Goal: Task Accomplishment & Management: Manage account settings

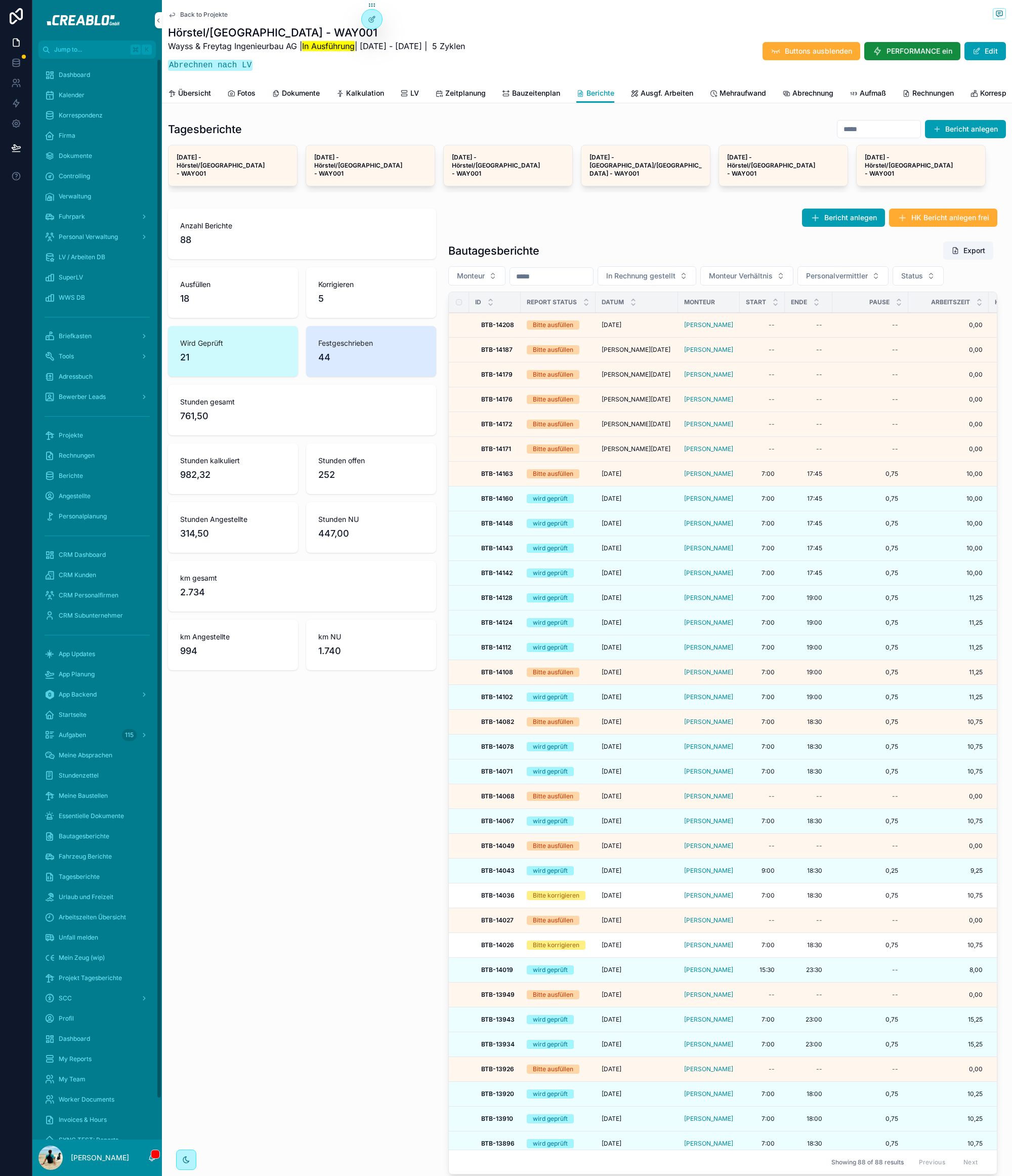
scroll to position [4, 0]
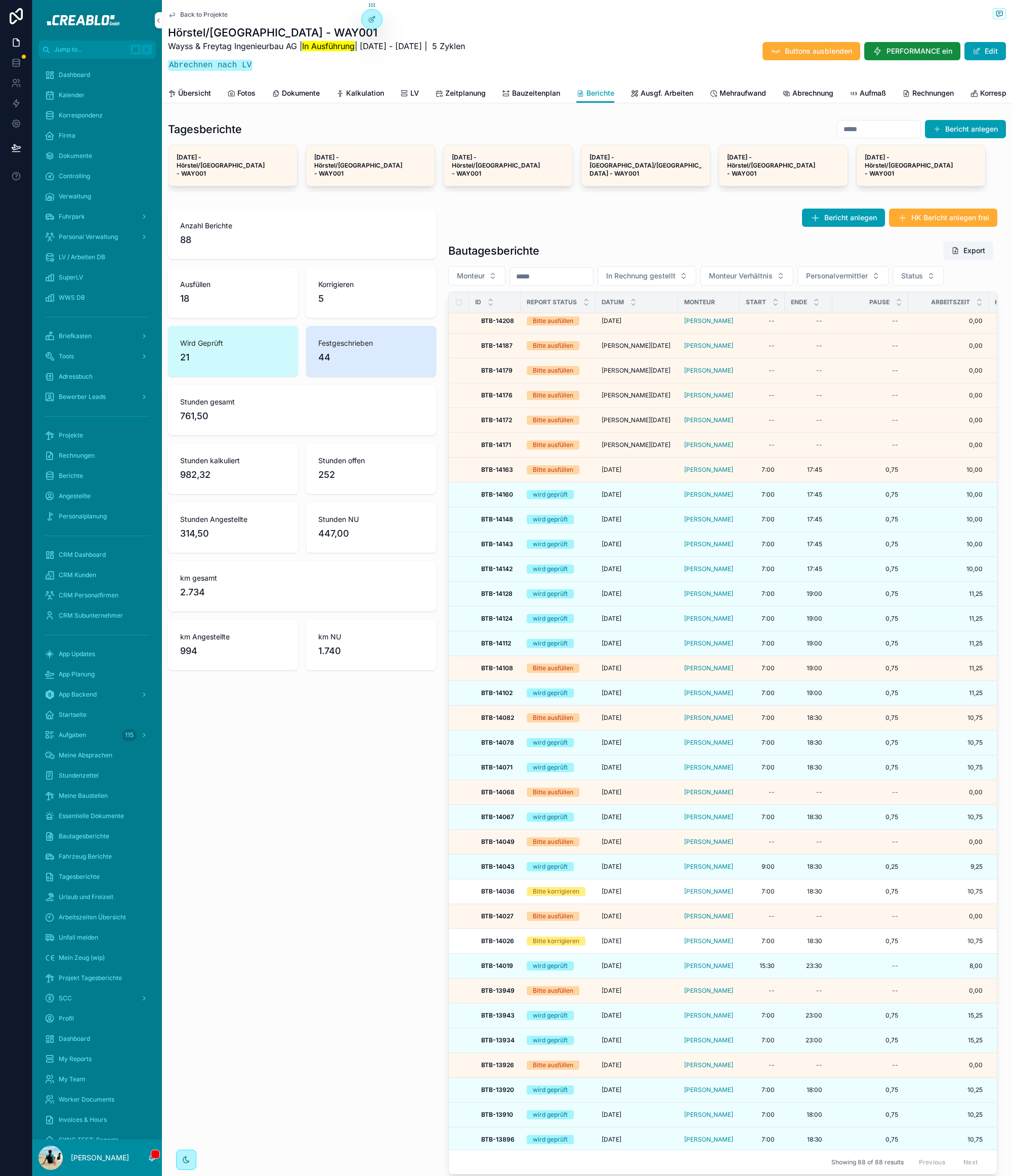
click at [199, 88] on span "Übersicht" at bounding box center [195, 93] width 33 height 10
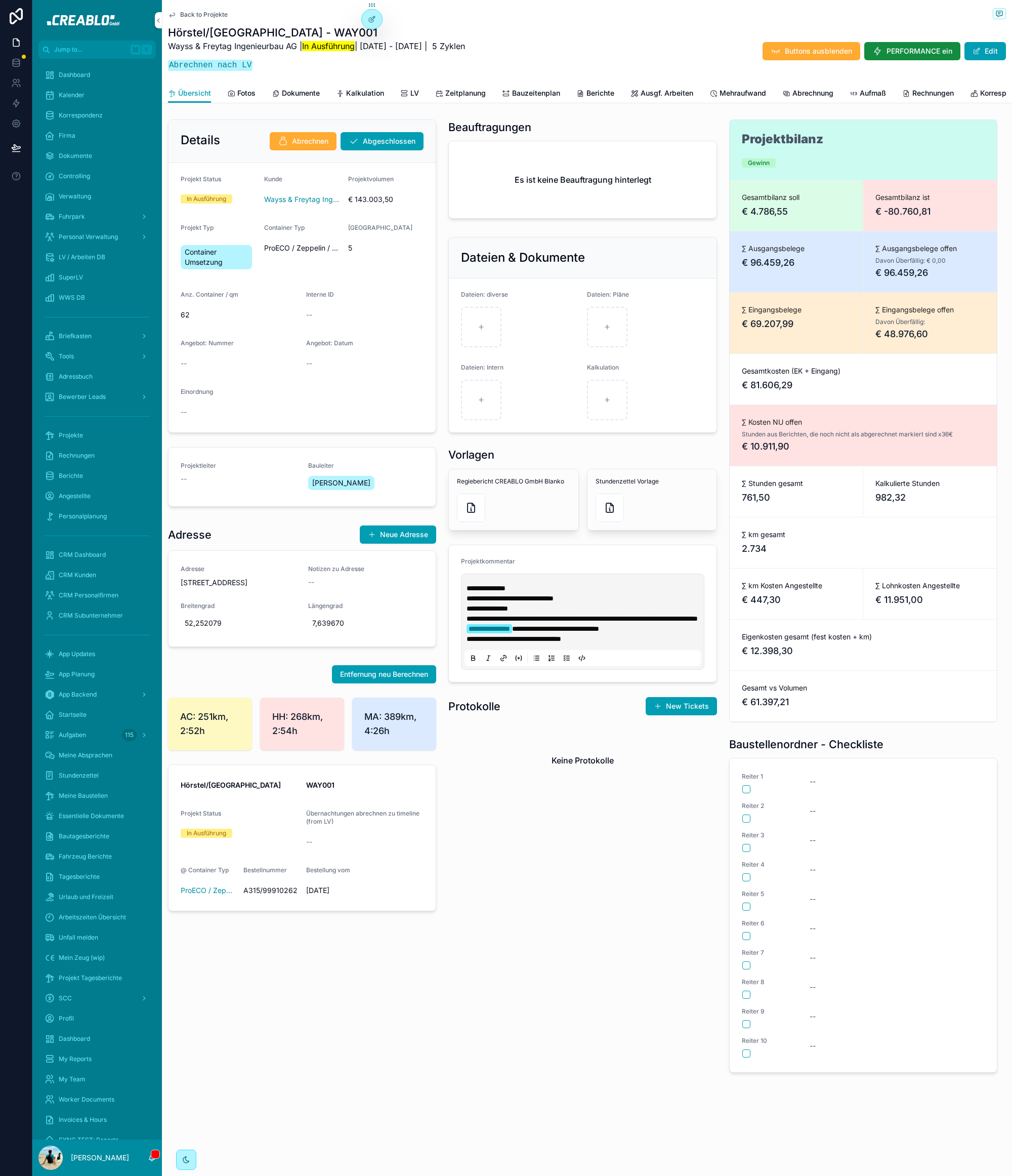
click at [443, 93] on icon "scrollable content" at bounding box center [439, 93] width 8 height 8
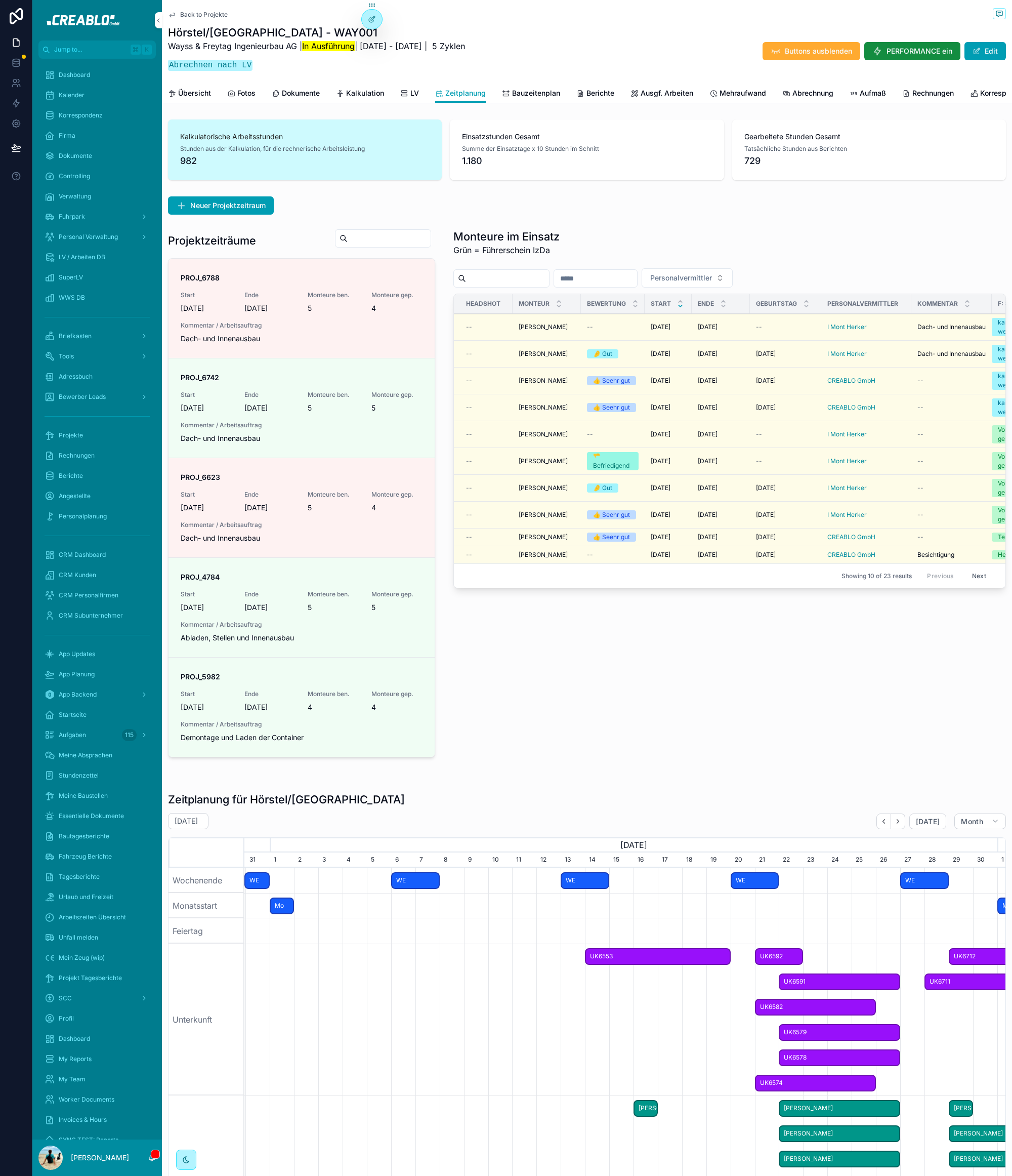
scroll to position [0, 752]
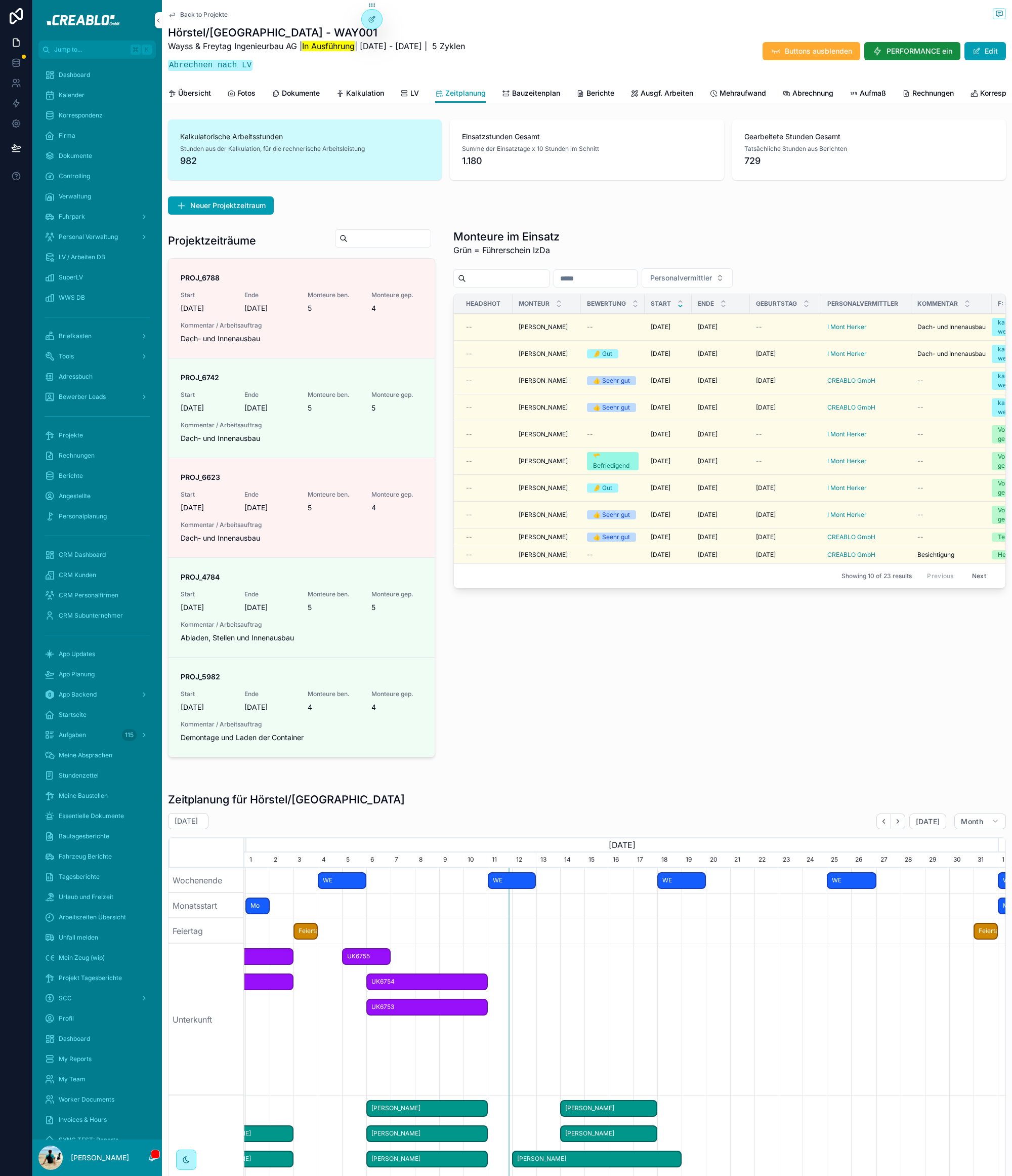
drag, startPoint x: 658, startPoint y: 781, endPoint x: 667, endPoint y: 753, distance: 29.4
click at [658, 779] on div "scrollable content" at bounding box center [588, 775] width 850 height 8
click at [0, 0] on span "scrollable content" at bounding box center [0, 0] width 0 height 0
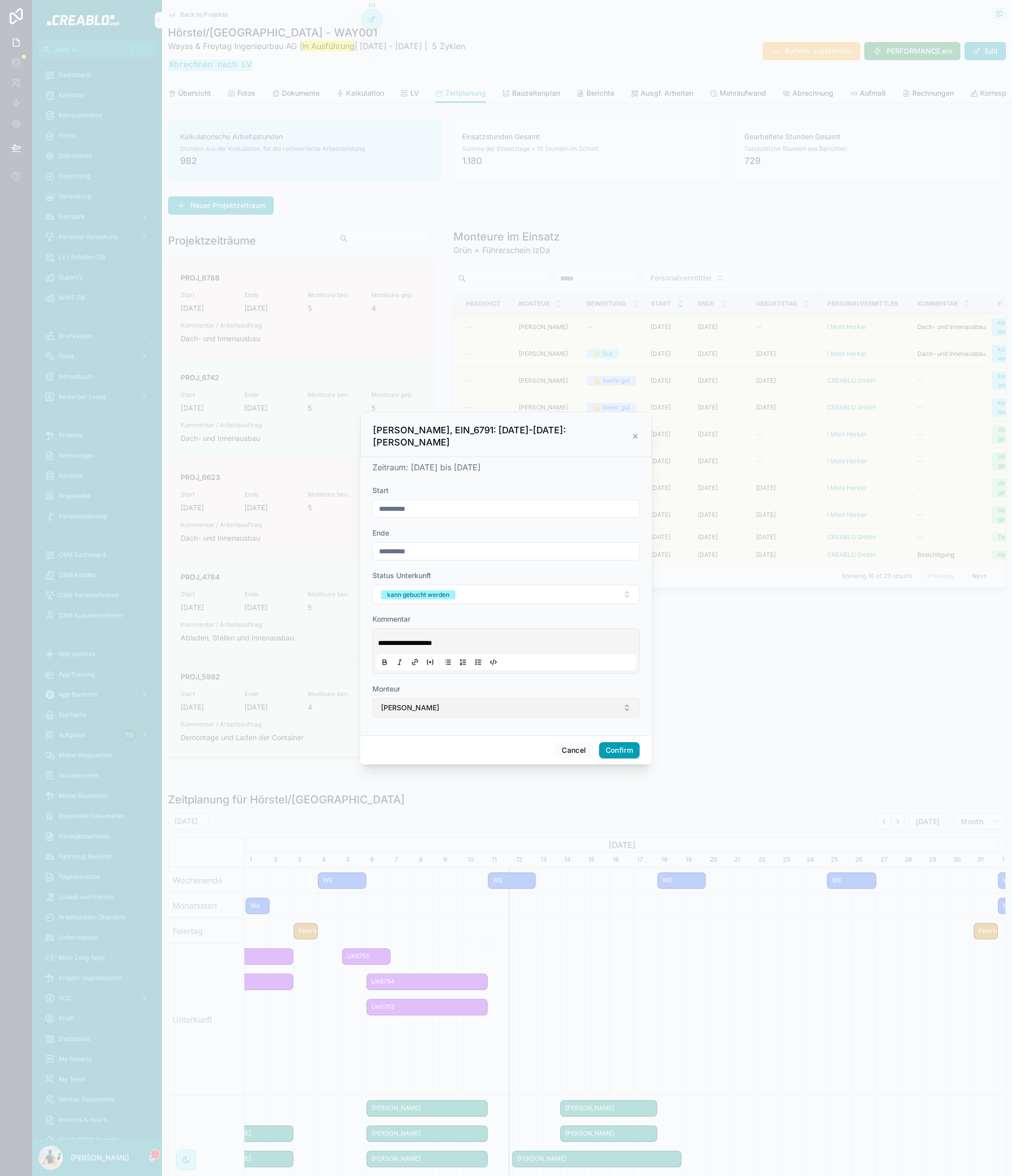
click at [426, 705] on span "[PERSON_NAME]" at bounding box center [410, 707] width 59 height 10
type input "****"
click at [497, 748] on div "[PERSON_NAME]" at bounding box center [506, 748] width 141 height 16
click at [457, 516] on div "**********" at bounding box center [506, 508] width 268 height 18
click at [459, 512] on input "**********" at bounding box center [506, 508] width 266 height 14
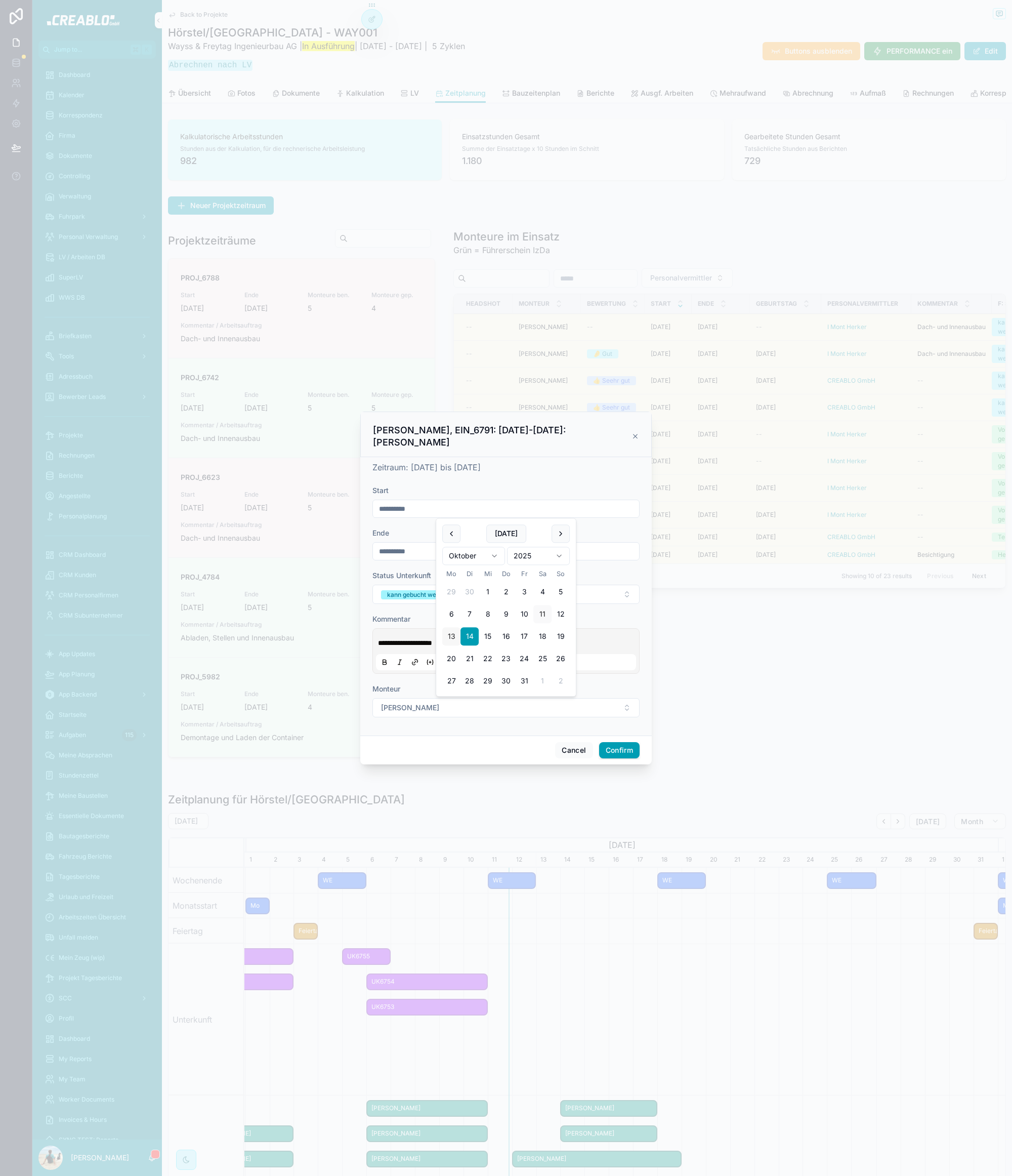
click at [452, 641] on button "13" at bounding box center [451, 637] width 18 height 18
type input "**********"
click at [411, 554] on input "**********" at bounding box center [506, 551] width 266 height 14
click at [542, 676] on button "18" at bounding box center [542, 679] width 18 height 18
type input "**********"
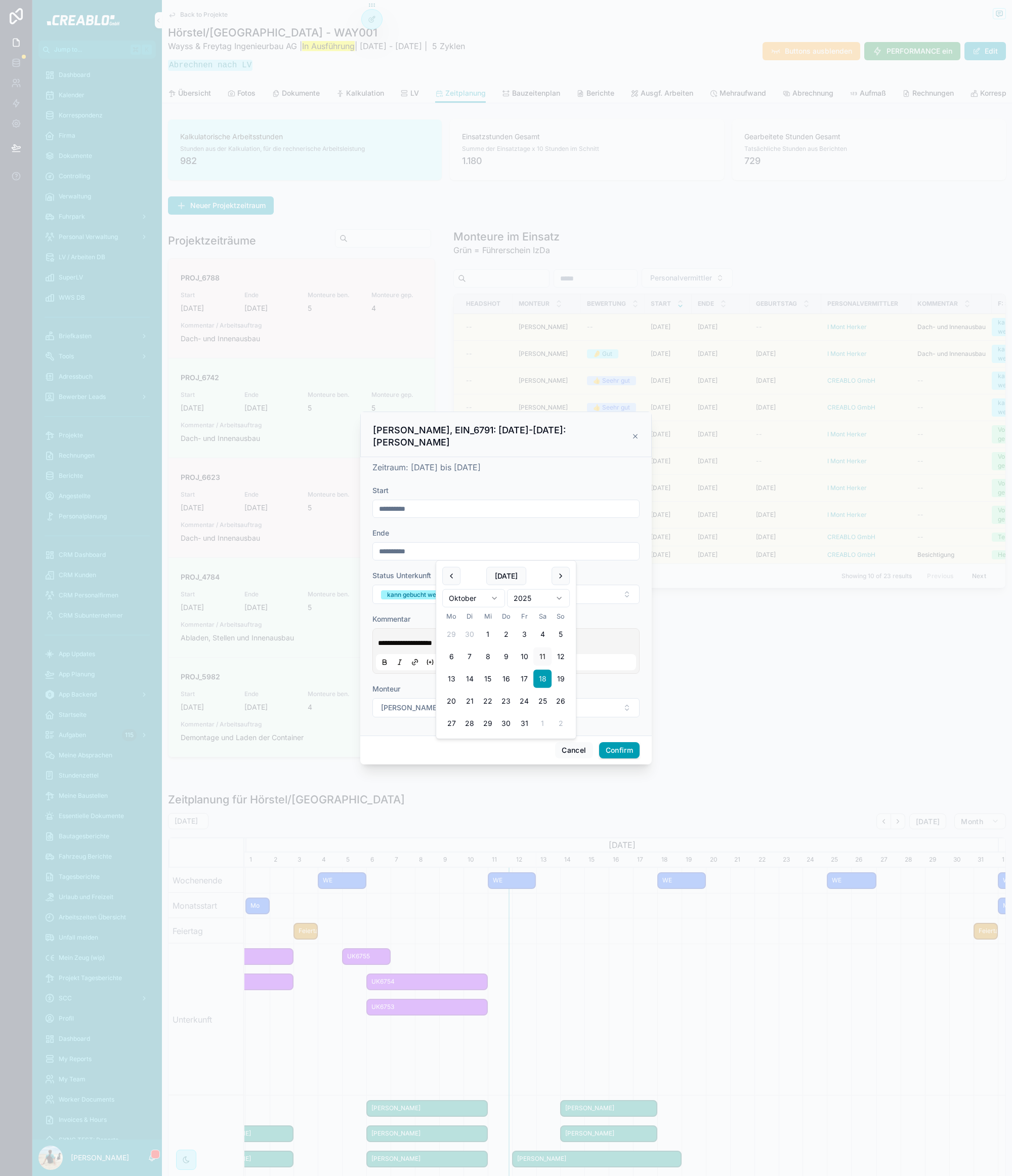
click at [424, 577] on span "Status Unterkunft" at bounding box center [401, 575] width 59 height 9
click at [624, 747] on button "Confirm" at bounding box center [619, 750] width 40 height 16
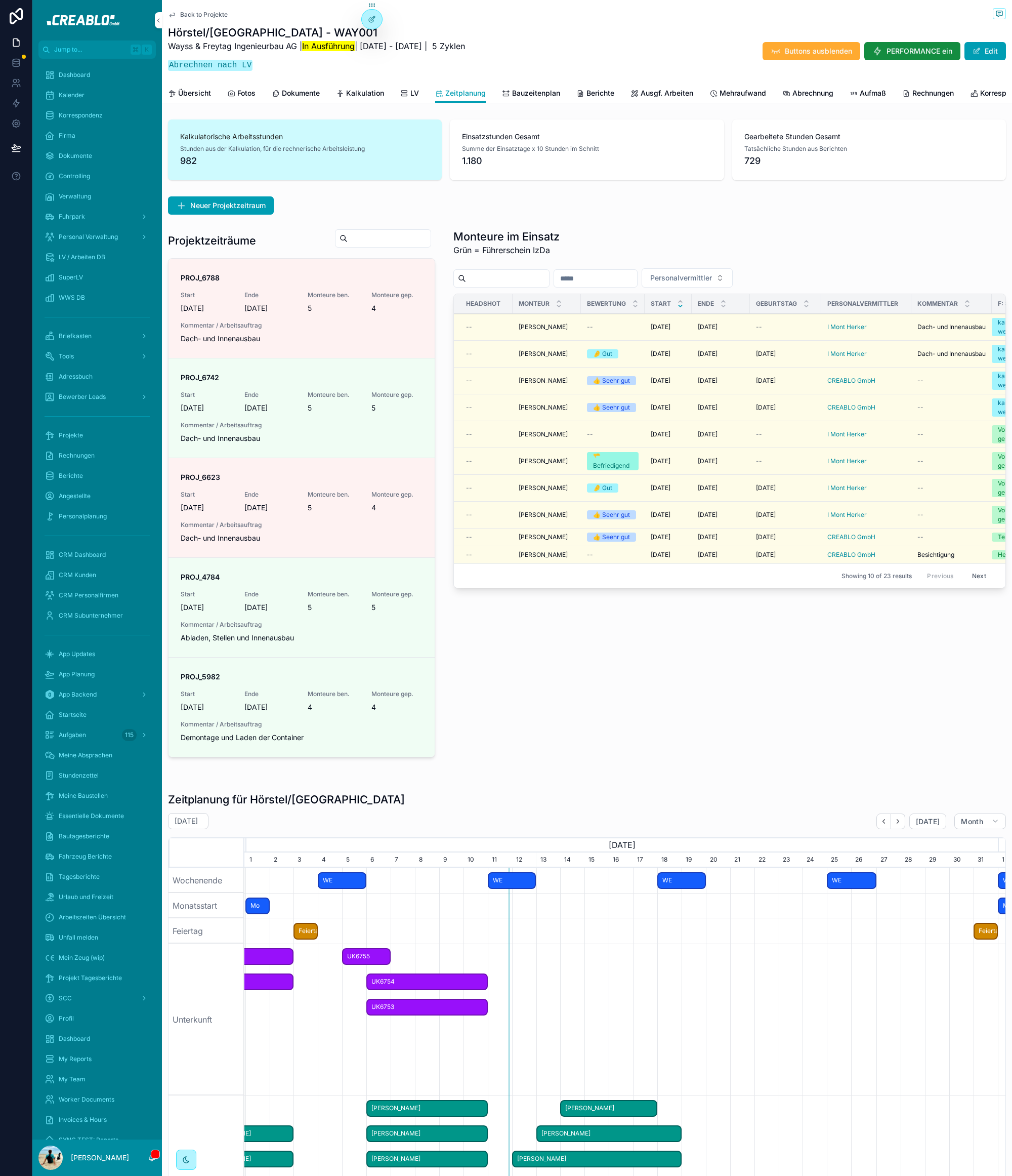
click at [0, 0] on span "Bewerten" at bounding box center [0, 0] width 0 height 0
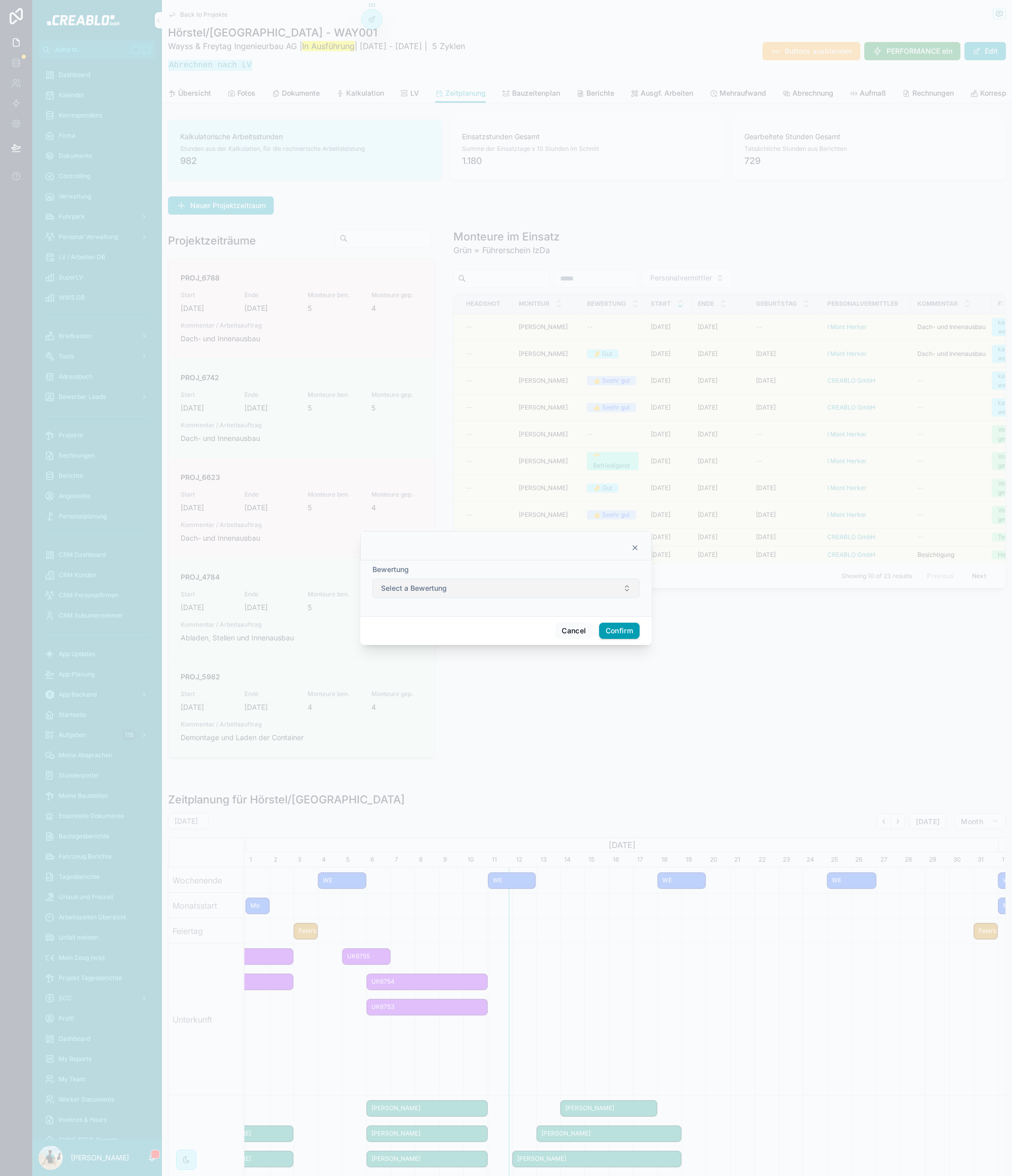
click at [437, 587] on span "Select a Bewertung" at bounding box center [413, 588] width 66 height 10
click at [557, 558] on div at bounding box center [506, 546] width 291 height 29
click at [632, 548] on icon at bounding box center [635, 548] width 8 height 8
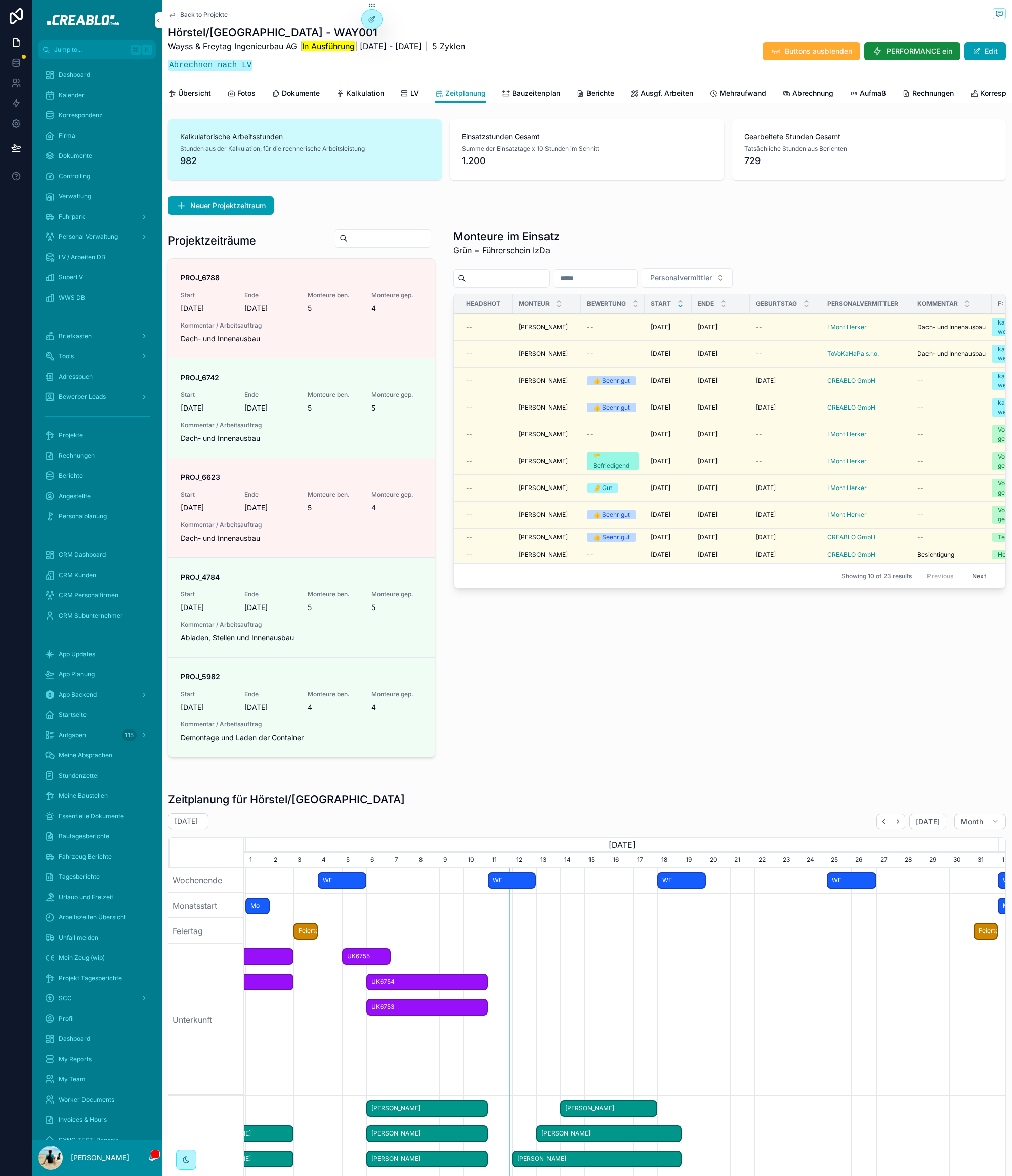
click at [0, 0] on icon "scrollable content" at bounding box center [0, 0] width 0 height 0
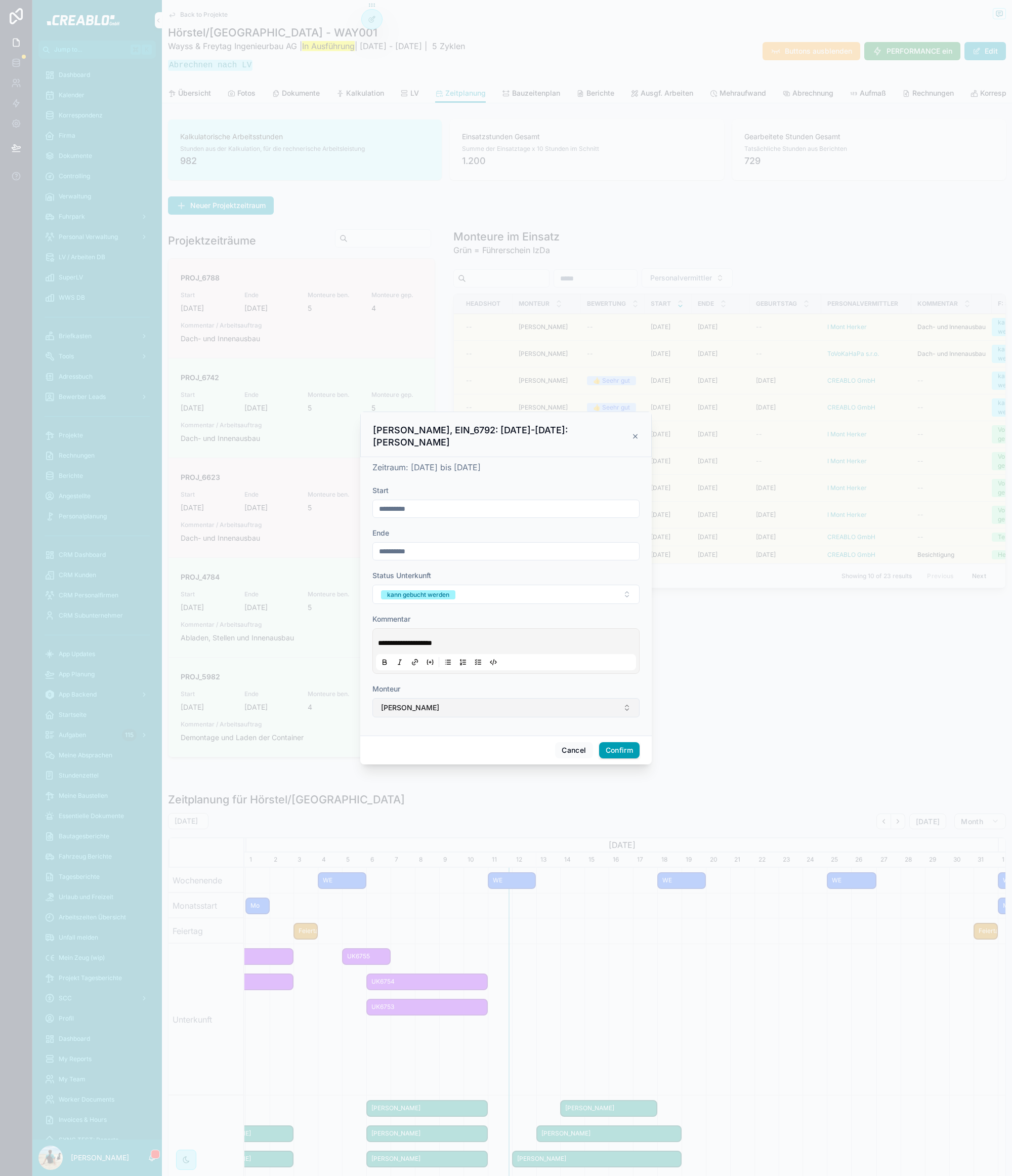
click at [394, 698] on button "[PERSON_NAME]" at bounding box center [506, 708] width 268 height 19
click at [496, 782] on div "[PERSON_NAME]" at bounding box center [506, 781] width 141 height 16
click at [622, 750] on button "Confirm" at bounding box center [619, 750] width 40 height 16
click at [469, 506] on input "**********" at bounding box center [506, 508] width 266 height 14
click at [447, 636] on button "13" at bounding box center [451, 634] width 18 height 18
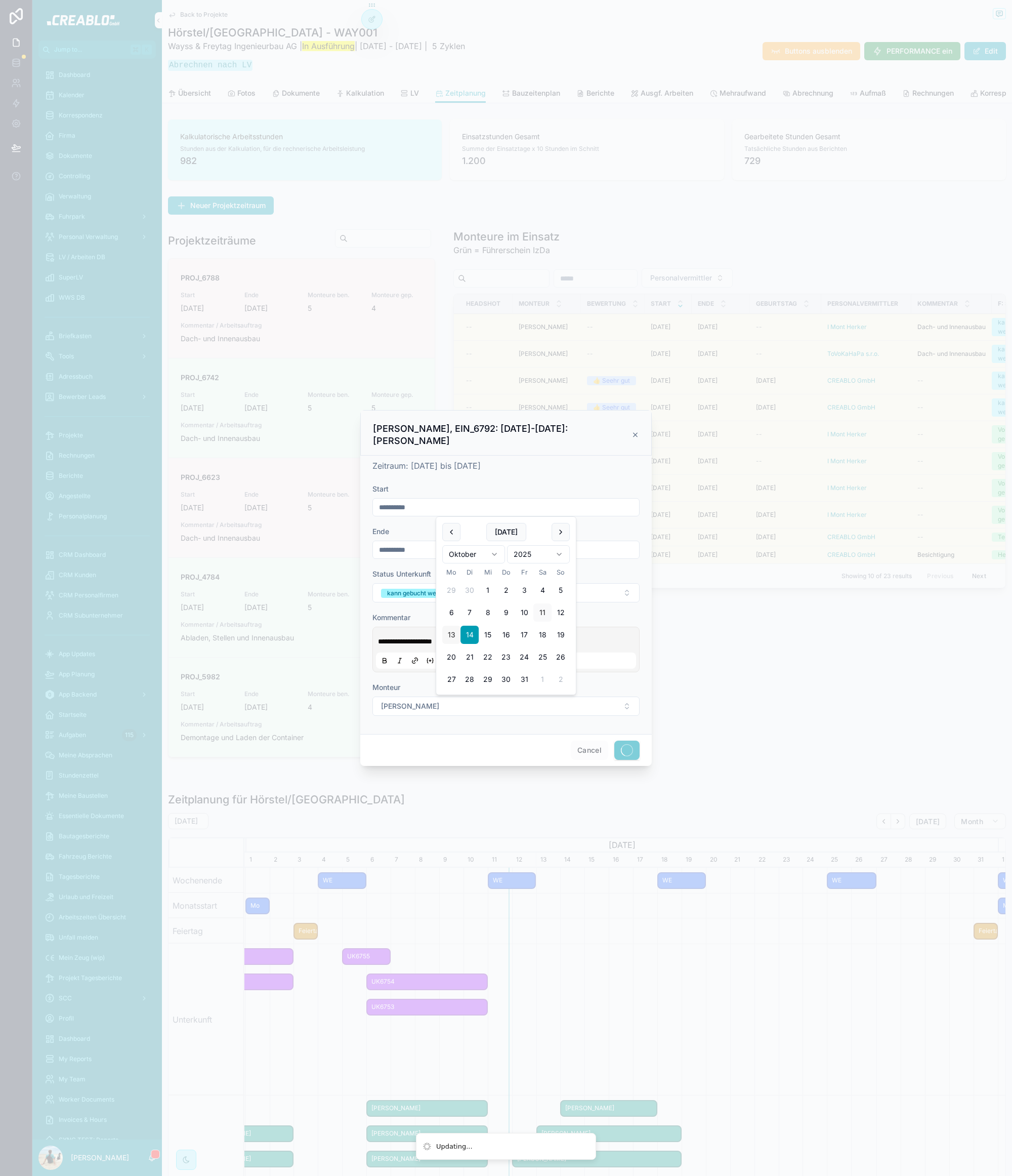
type input "**********"
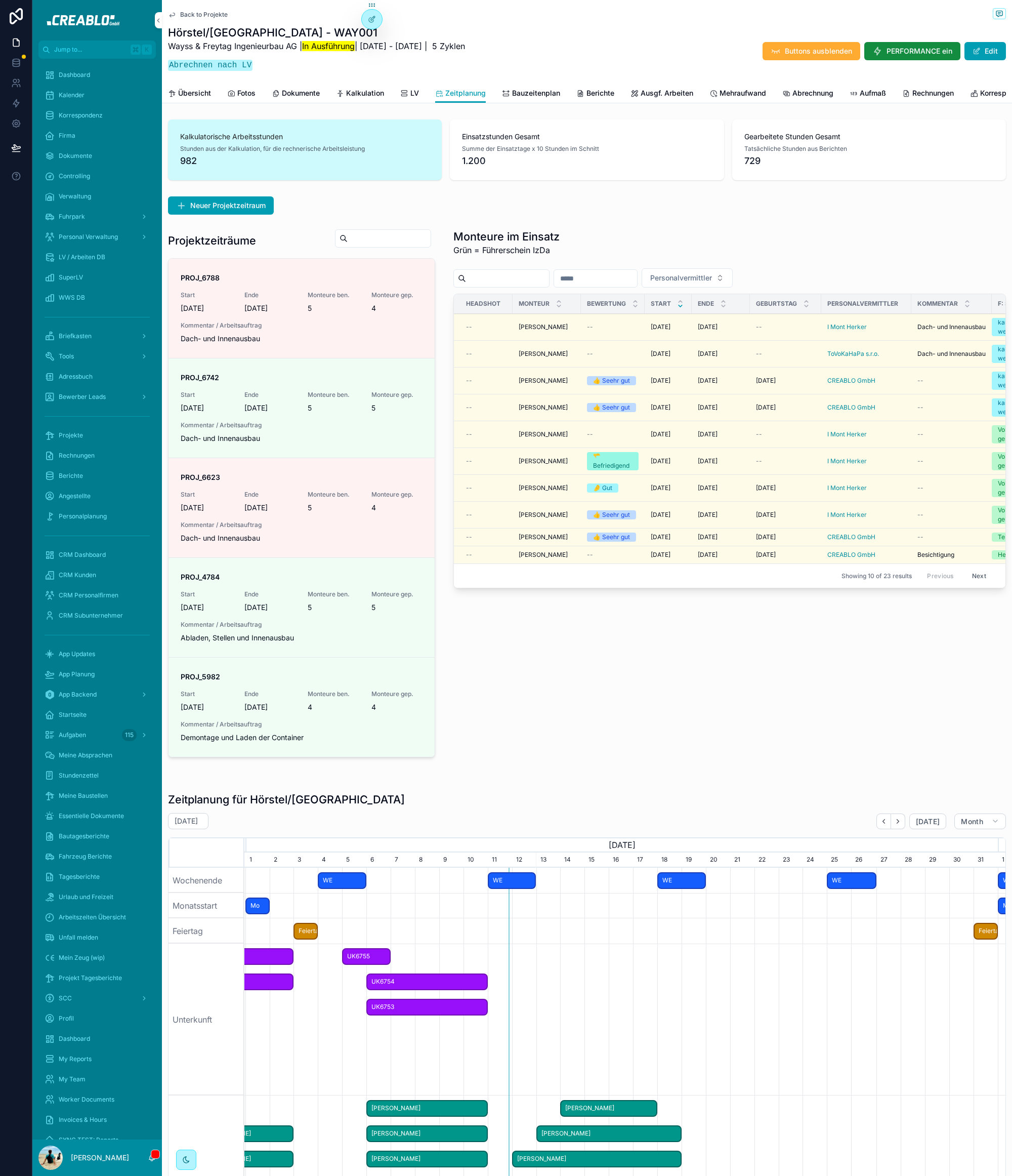
click at [0, 0] on button "scrollable content" at bounding box center [0, 0] width 0 height 0
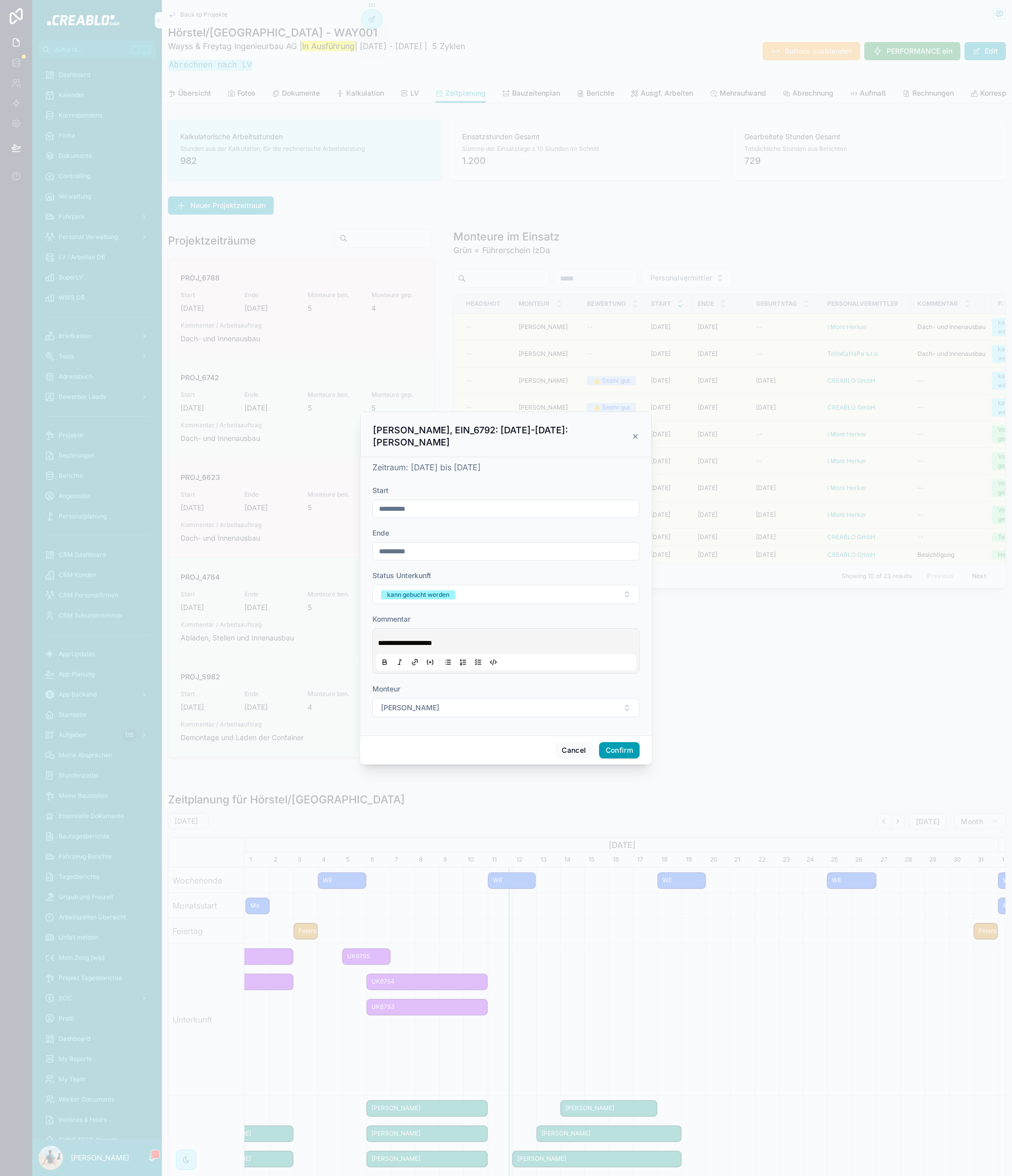
click at [398, 503] on input "**********" at bounding box center [506, 508] width 266 height 14
click at [622, 710] on button "[PERSON_NAME]" at bounding box center [506, 708] width 268 height 19
click at [624, 736] on div "Cancel Confirm" at bounding box center [506, 750] width 291 height 29
click at [624, 744] on button "Confirm" at bounding box center [619, 750] width 40 height 16
click at [805, 641] on div at bounding box center [506, 588] width 1012 height 1176
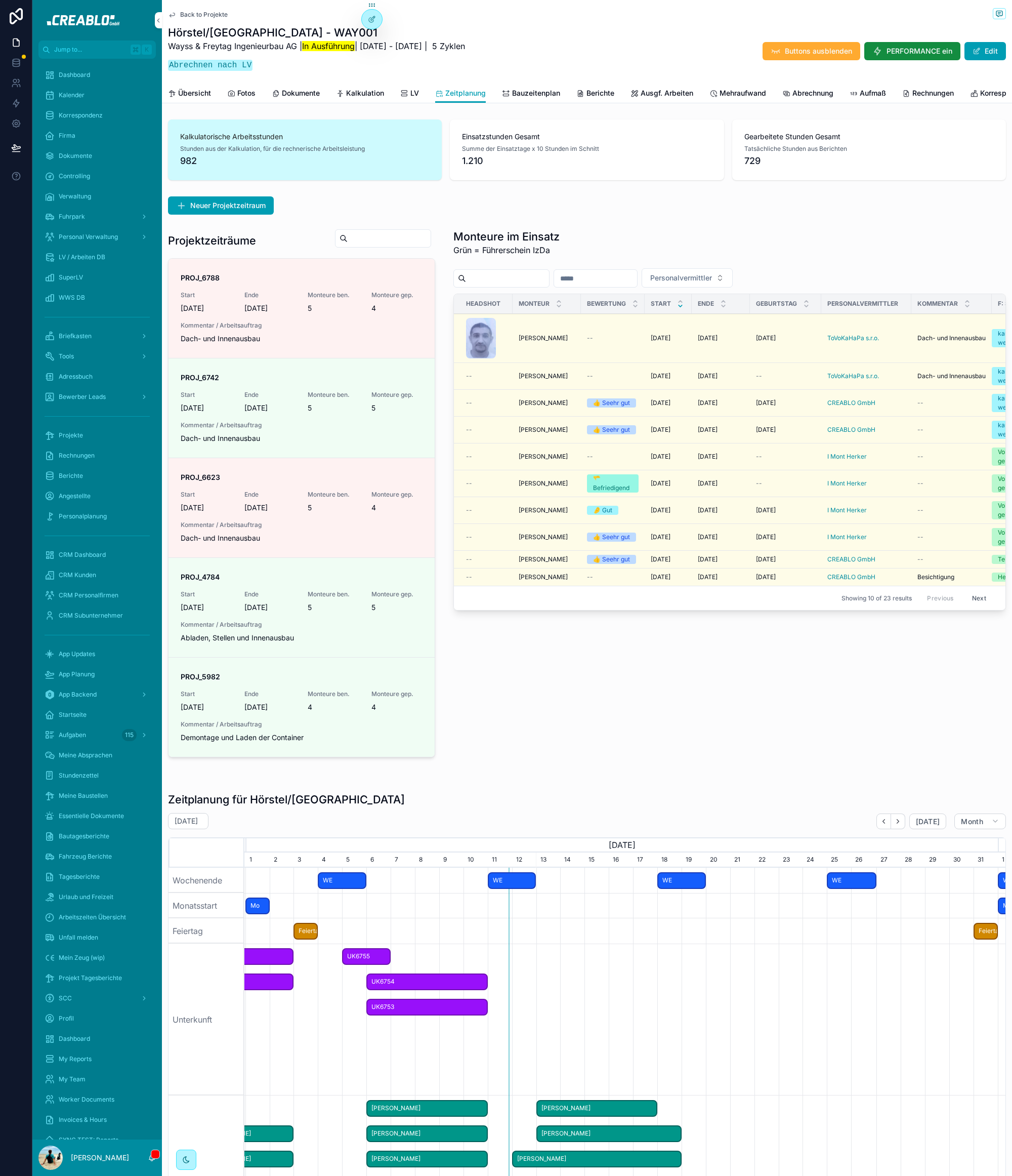
click at [0, 0] on span "Monteure einplanen" at bounding box center [0, 0] width 0 height 0
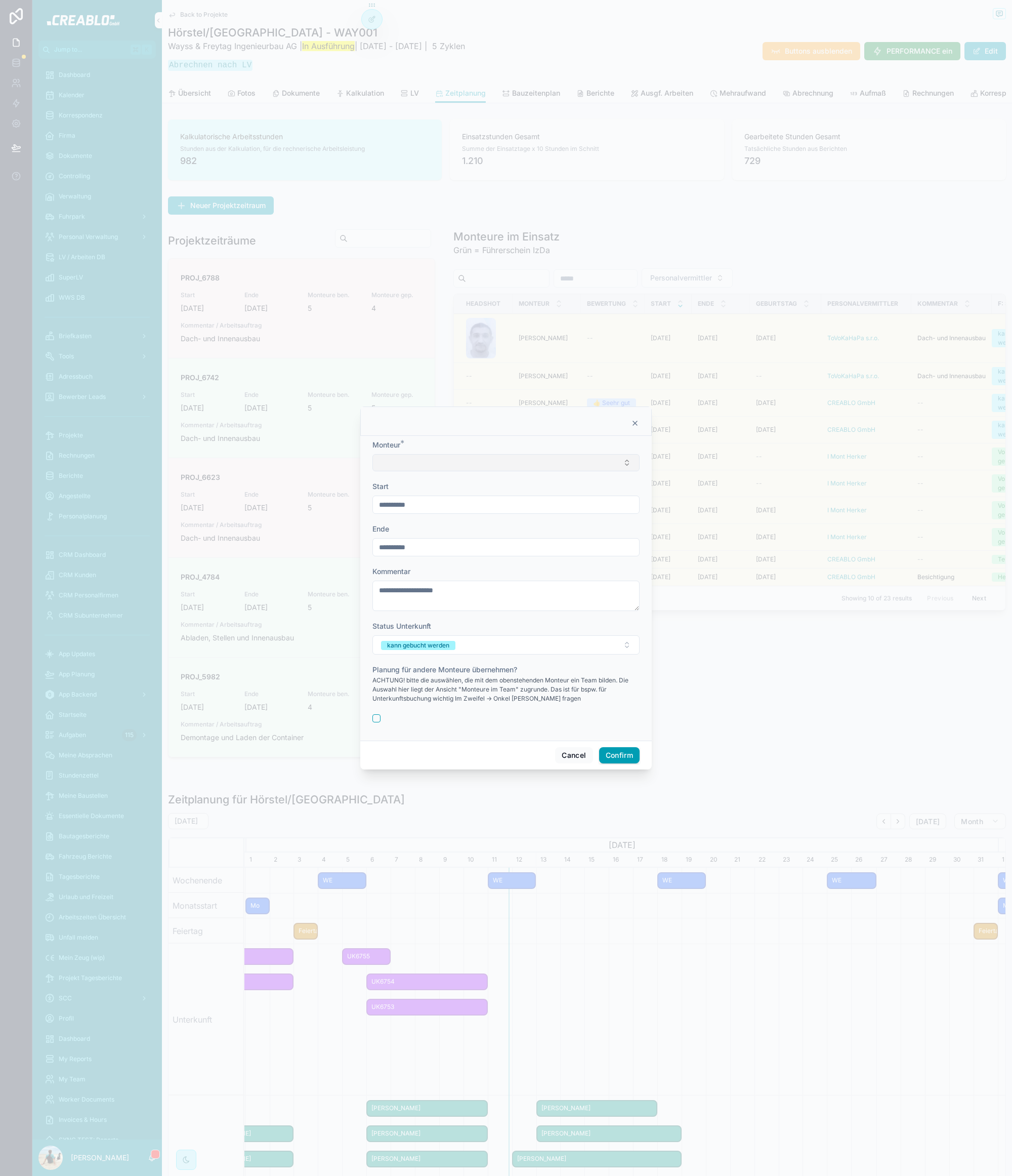
click at [414, 465] on button "Select Button" at bounding box center [506, 462] width 268 height 17
click at [486, 504] on div "[PERSON_NAME]" at bounding box center [506, 503] width 141 height 16
click at [420, 500] on input "**********" at bounding box center [506, 506] width 266 height 14
click at [483, 421] on div at bounding box center [506, 422] width 266 height 8
click at [618, 757] on button "Confirm" at bounding box center [619, 756] width 40 height 16
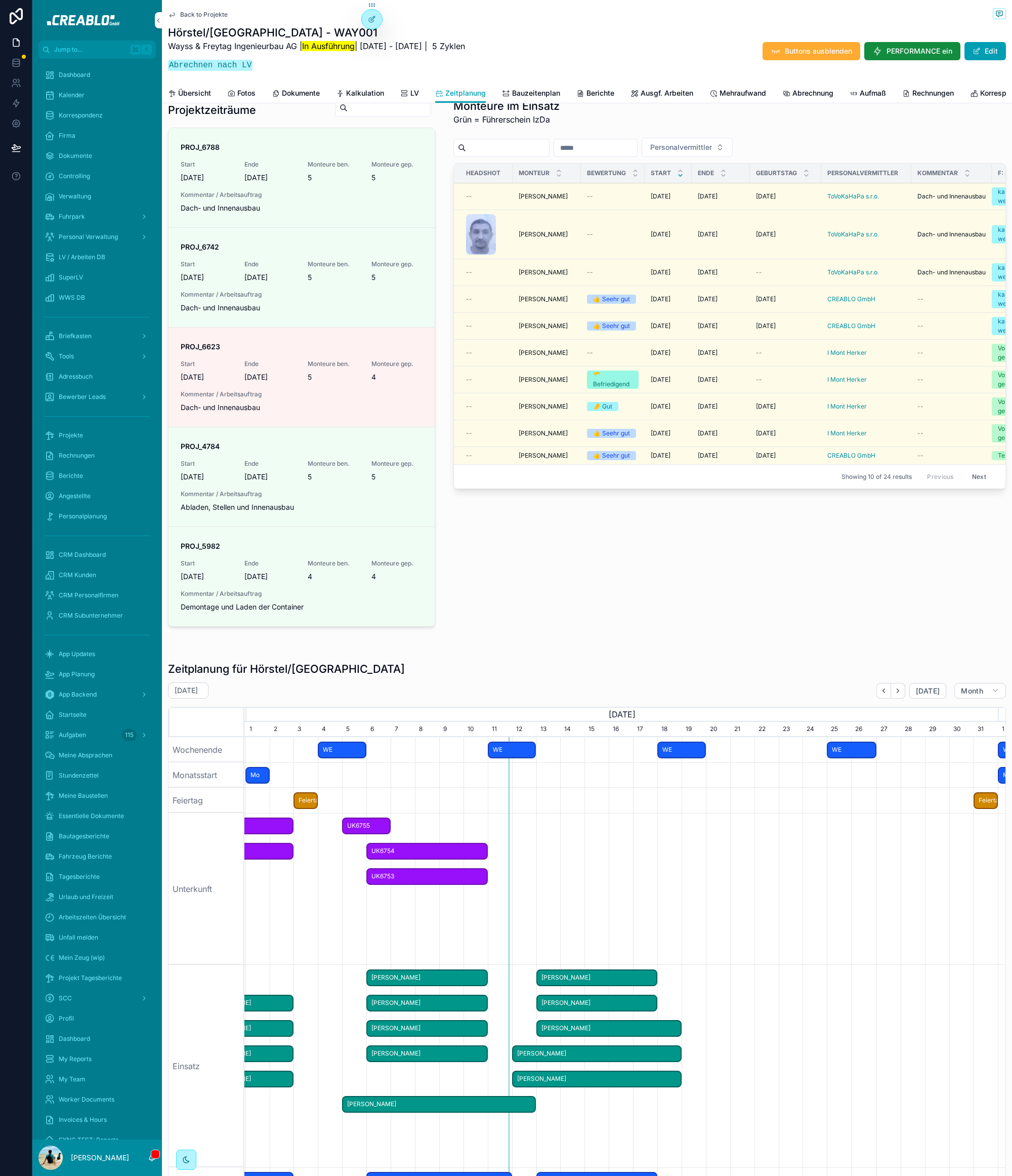
scroll to position [143, 0]
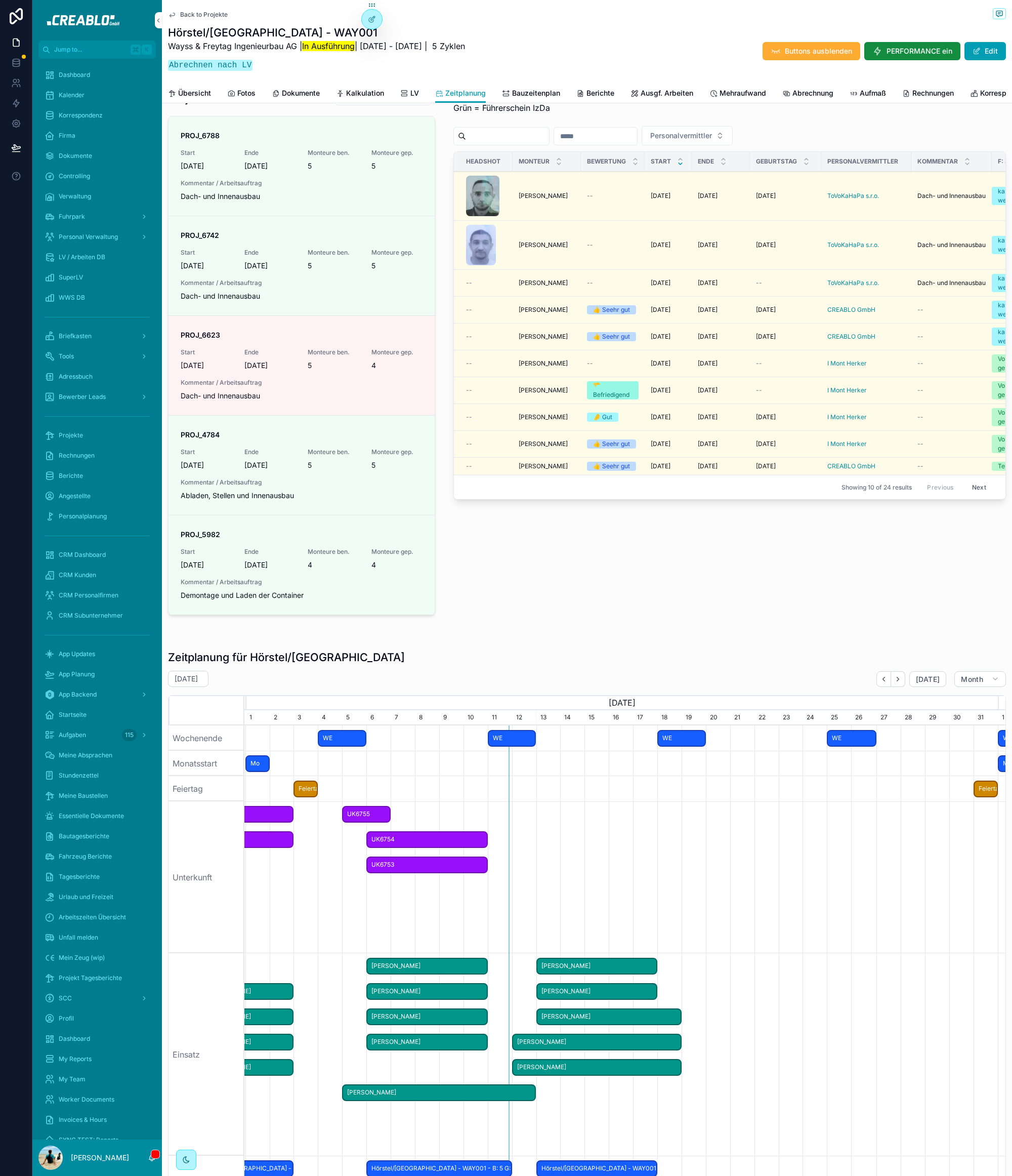
click at [799, 594] on div "Monteure im Einsatz Grün = Führerschein IzDa Personalvermittler Headshot Monteu…" at bounding box center [729, 352] width 565 height 541
drag, startPoint x: 259, startPoint y: 64, endPoint x: 158, endPoint y: 16, distance: 111.8
click at [158, 16] on div "Jump to... K Dashboard Kalender Korrespondenz Firma Dokumente Controlling Verwa…" at bounding box center [523, 588] width 980 height 1176
click at [291, 65] on p "Abrechnen nach LV" at bounding box center [316, 65] width 297 height 13
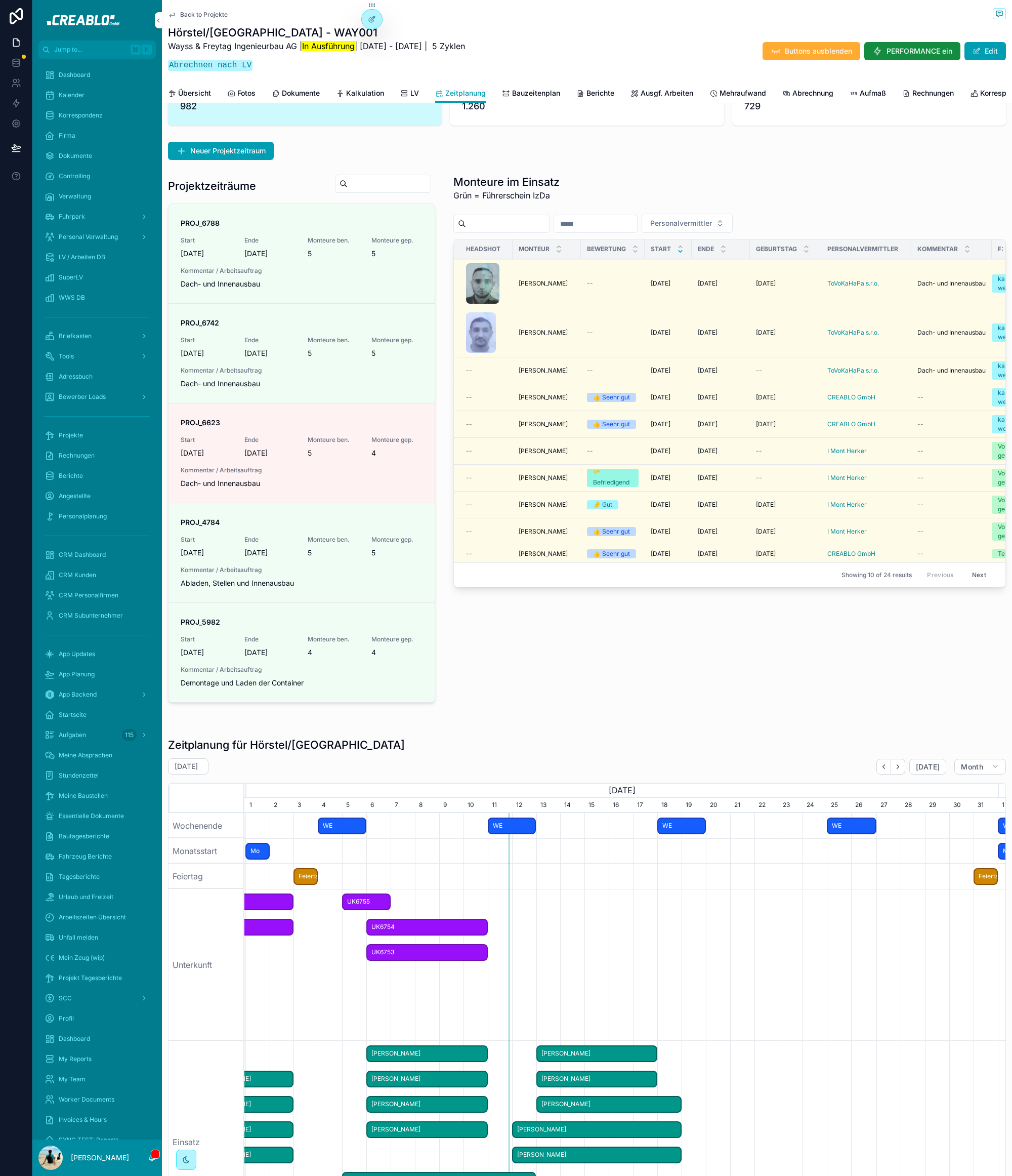
scroll to position [0, 0]
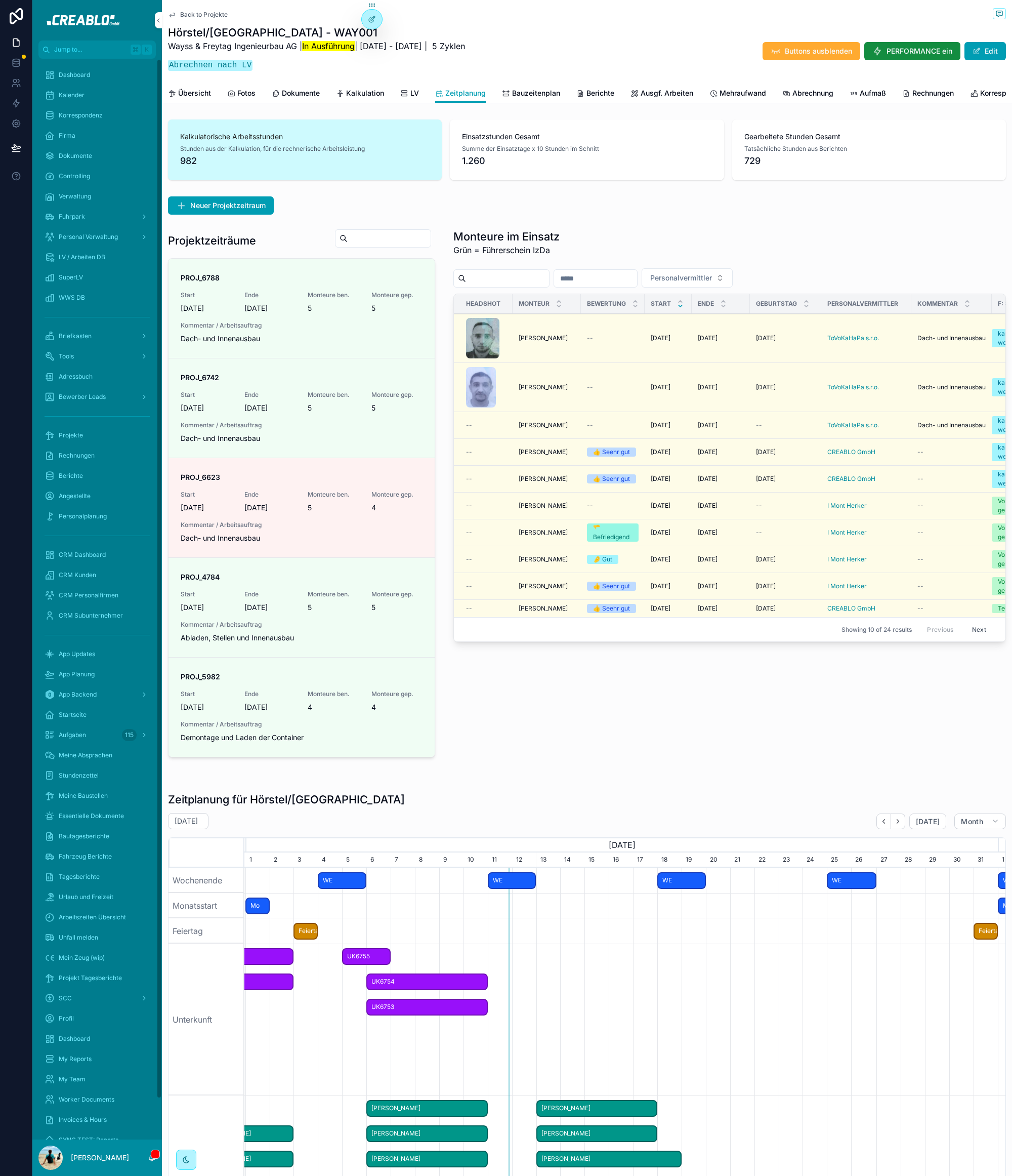
click at [599, 201] on div "Neuer Projektzeitraum" at bounding box center [588, 205] width 850 height 26
click at [0, 0] on span "Bewerten" at bounding box center [0, 0] width 0 height 0
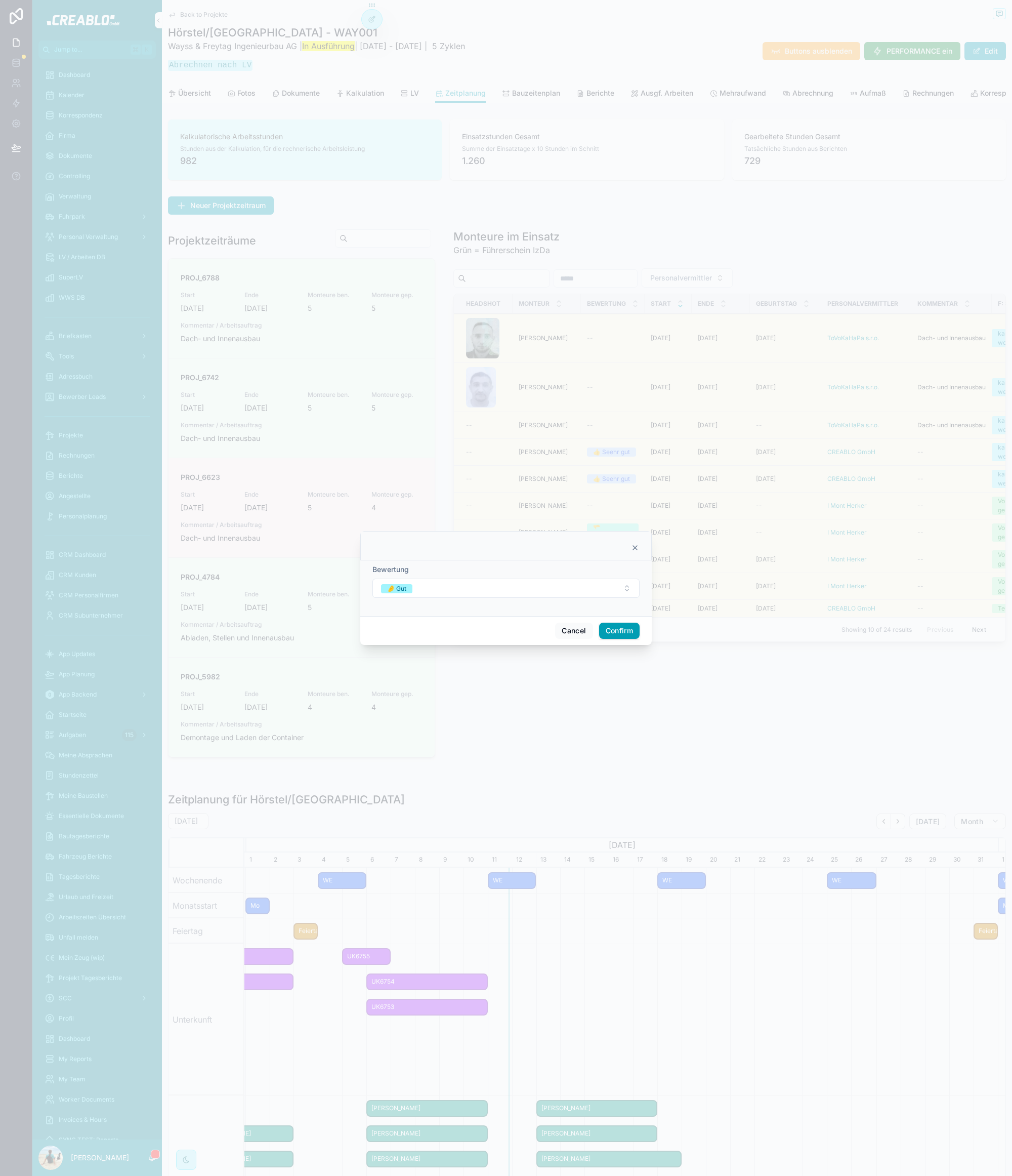
click at [392, 569] on span "Bewertung" at bounding box center [390, 569] width 36 height 9
click at [415, 586] on button "🤌 Gut" at bounding box center [506, 588] width 268 height 19
click at [497, 683] on div "✊ Ausreichend" at bounding box center [506, 690] width 141 height 15
click at [630, 631] on button "Confirm" at bounding box center [619, 630] width 40 height 16
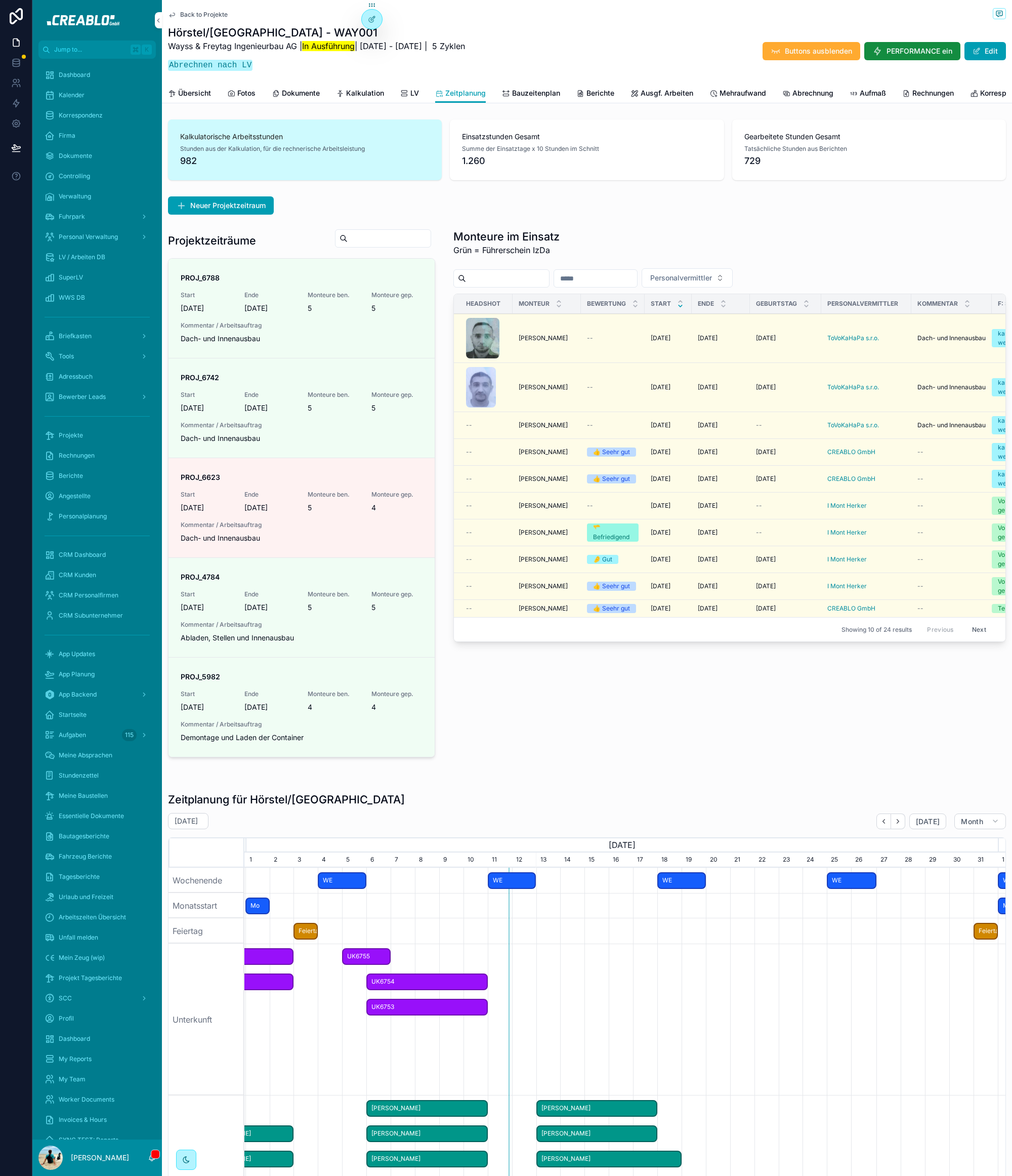
click at [0, 0] on span "Bewerten" at bounding box center [0, 0] width 0 height 0
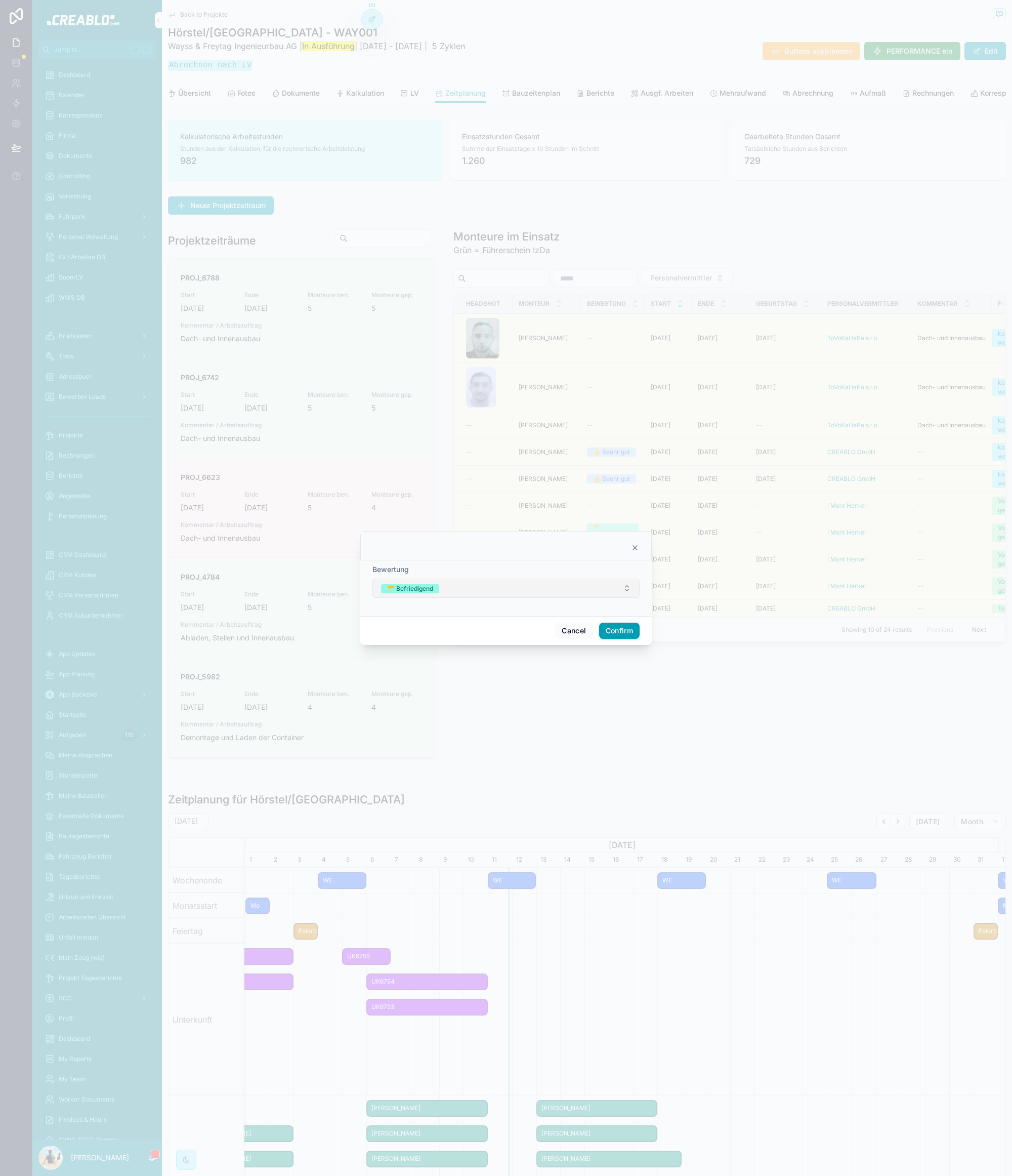
click at [523, 593] on button "🫳 Befriedigend" at bounding box center [506, 588] width 268 height 19
click at [500, 663] on div "🤌 Gut" at bounding box center [506, 659] width 141 height 15
click at [623, 626] on button "Confirm" at bounding box center [619, 630] width 40 height 16
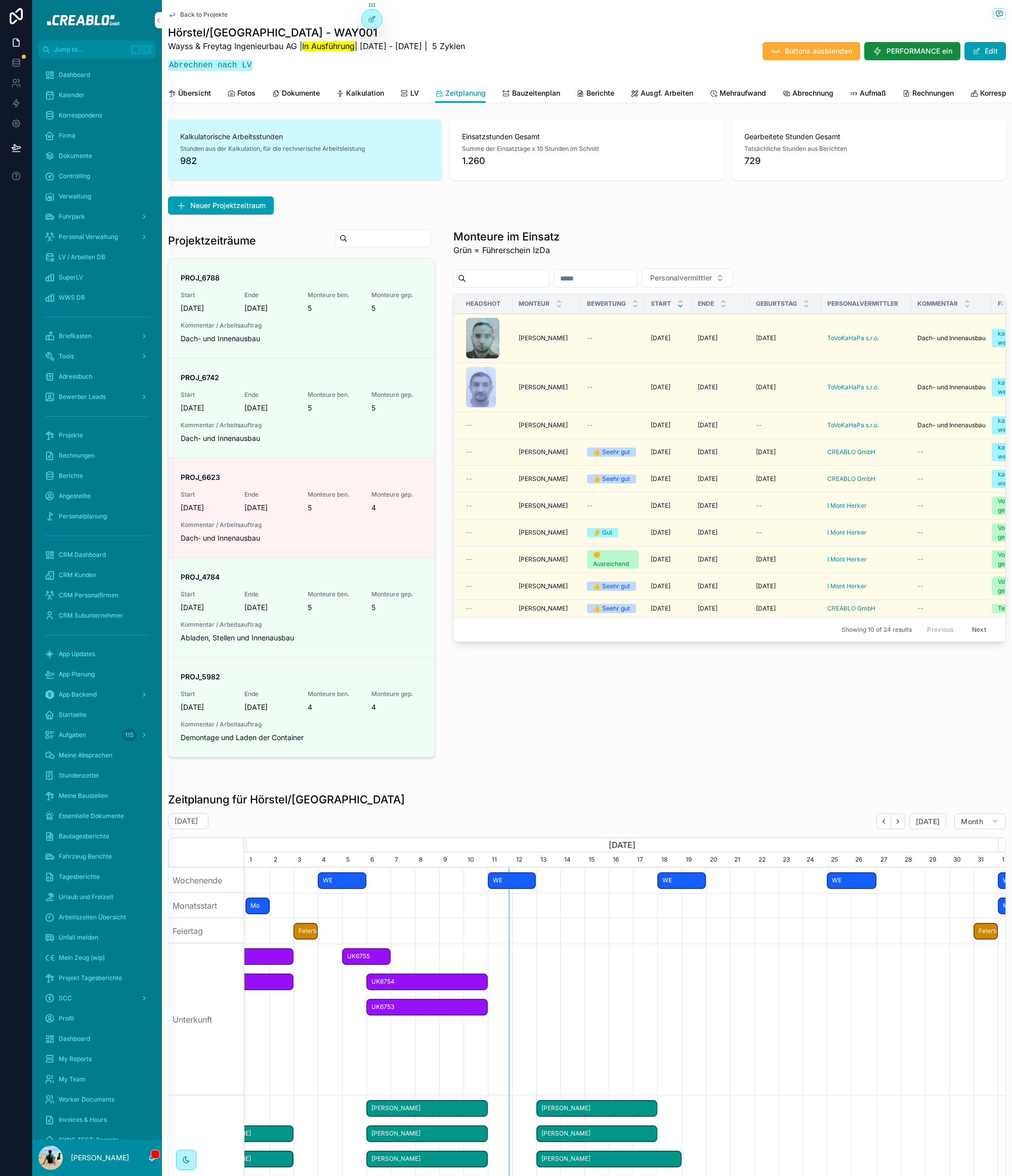
click at [0, 0] on span "Bewerten" at bounding box center [0, 0] width 0 height 0
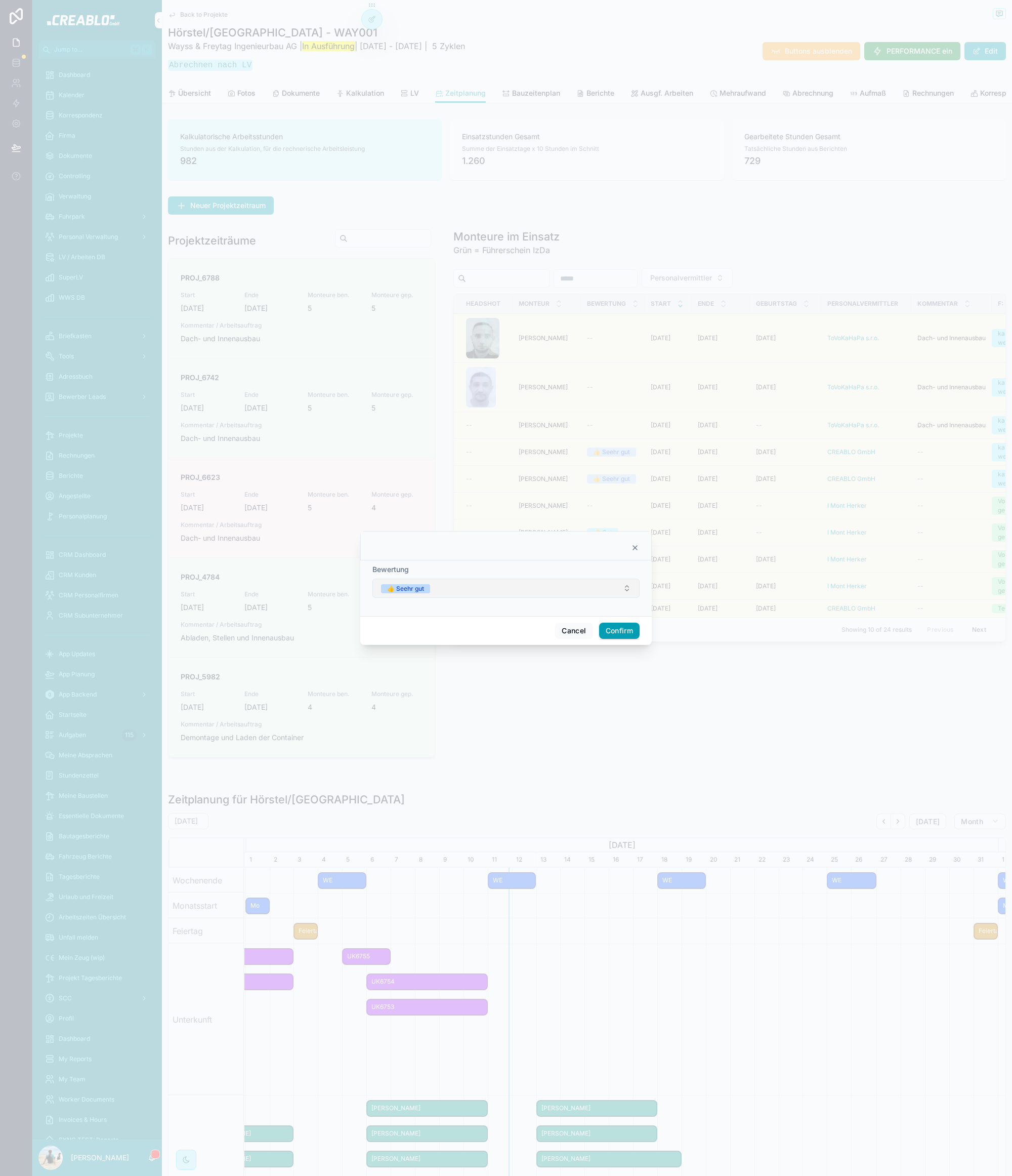
click at [462, 582] on button "👍 Seehr gut" at bounding box center [506, 588] width 268 height 19
click at [497, 660] on div "🤌 Gut" at bounding box center [506, 659] width 141 height 15
click at [626, 632] on button "Confirm" at bounding box center [619, 630] width 40 height 16
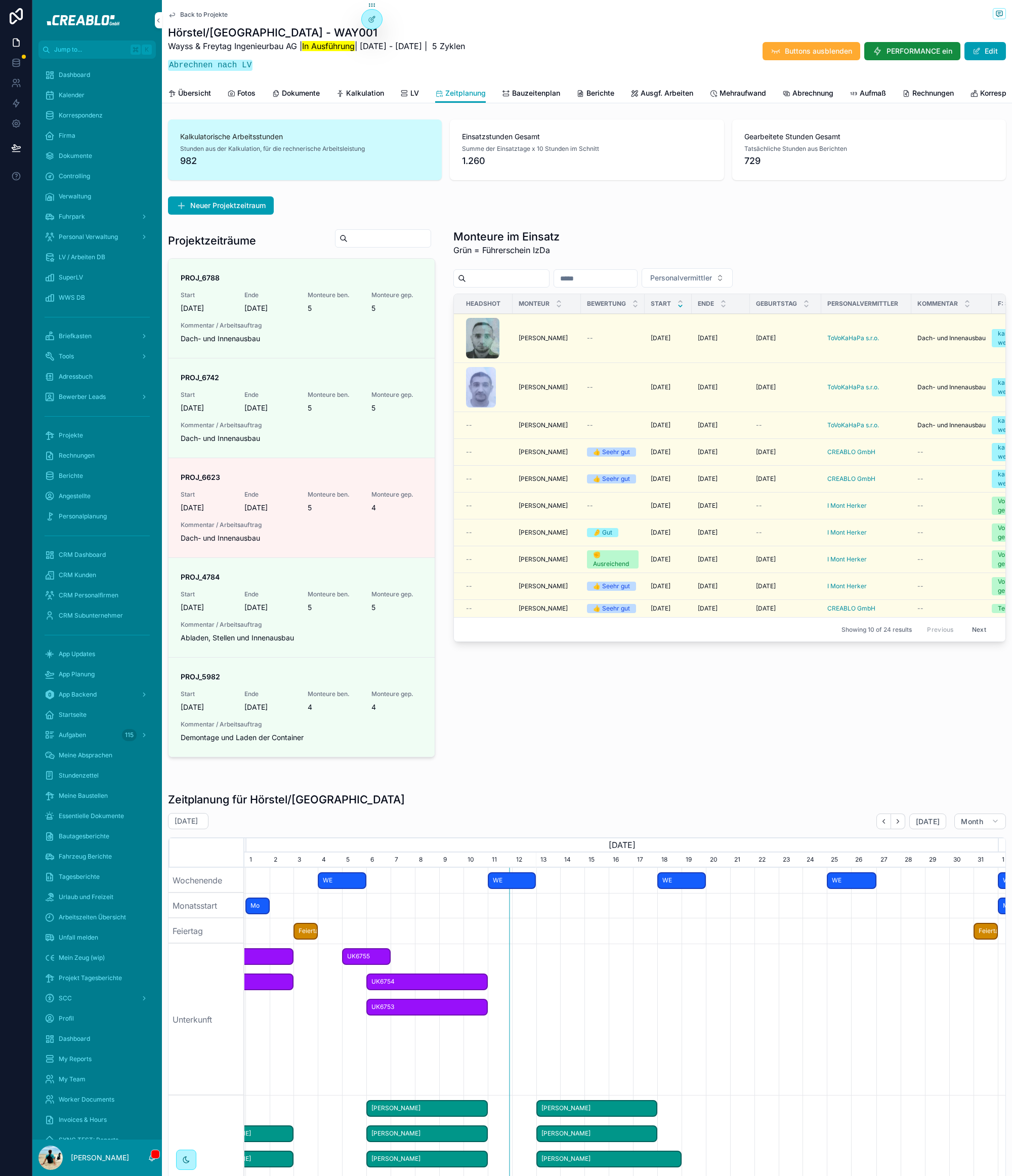
click at [0, 0] on span "Bewerten" at bounding box center [0, 0] width 0 height 0
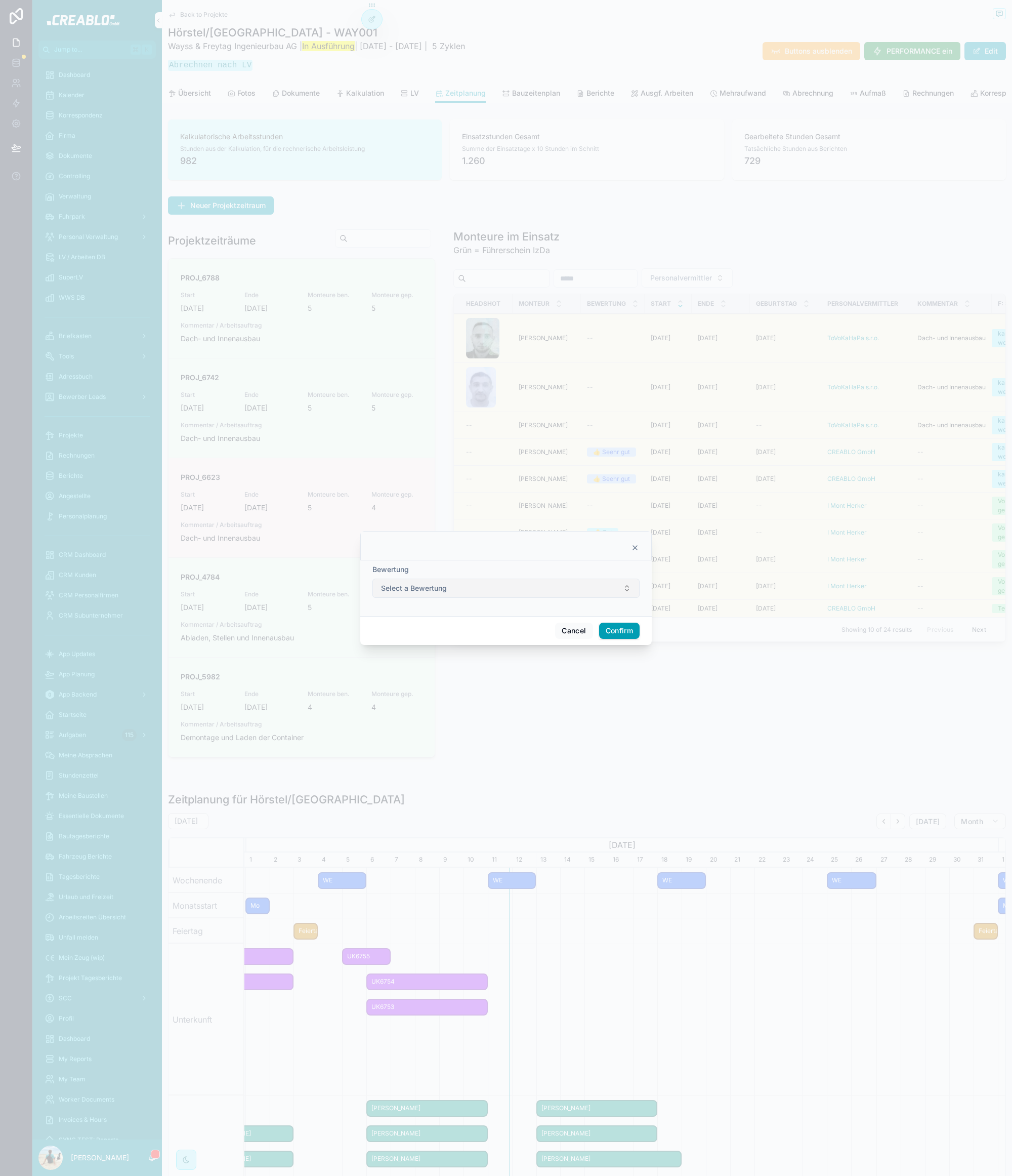
click at [439, 583] on span "Select a Bewertung" at bounding box center [413, 588] width 66 height 10
click at [477, 660] on div "🫳 Befriedigend" at bounding box center [469, 660] width 46 height 10
click at [626, 622] on button "Confirm" at bounding box center [619, 630] width 40 height 16
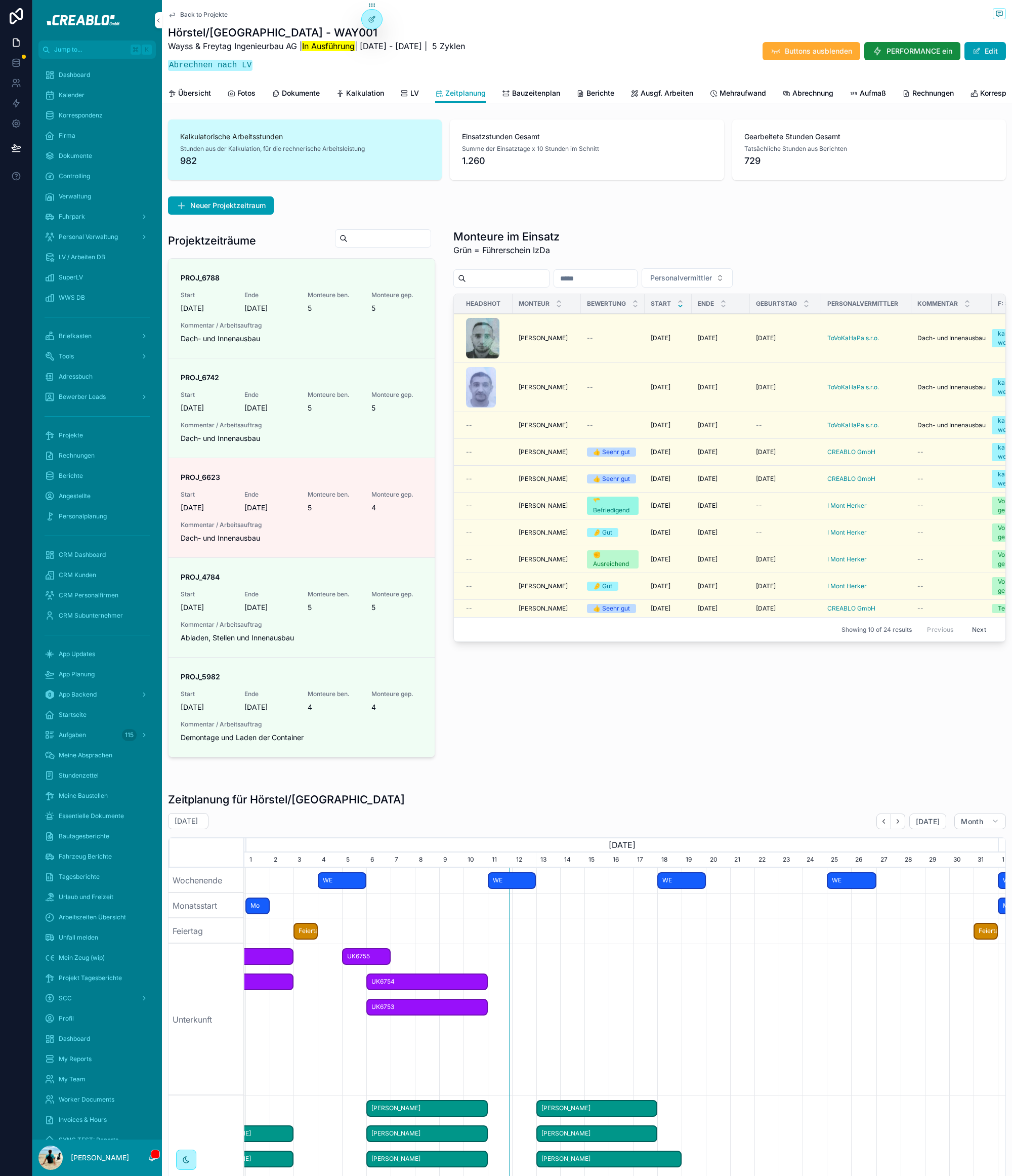
click at [78, 76] on span "Dashboard" at bounding box center [74, 74] width 32 height 8
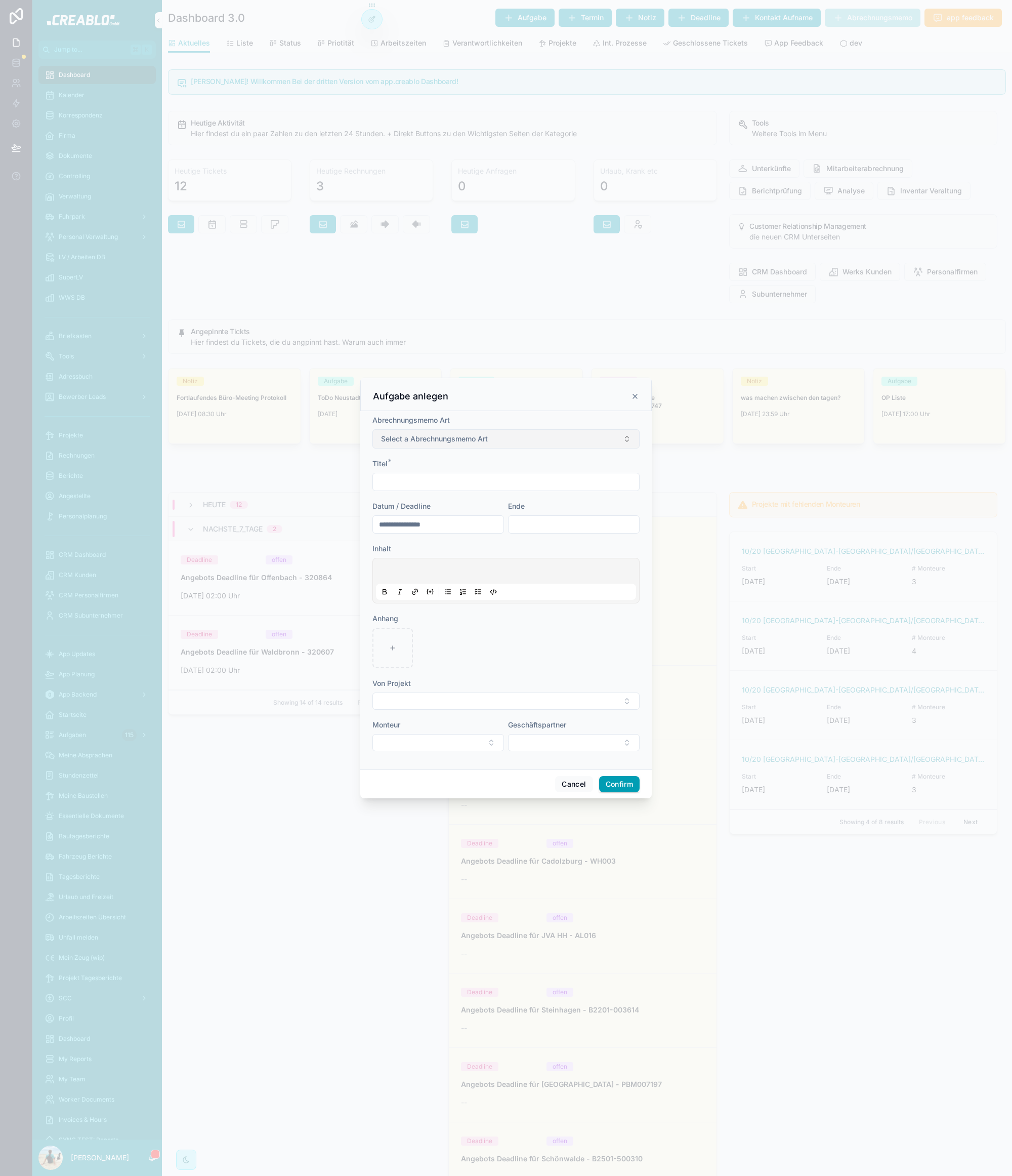
click at [506, 442] on button "Select a Abrechnungsmemo Art" at bounding box center [506, 439] width 268 height 19
click at [483, 510] on div "Nächste Rechnung" at bounding box center [473, 510] width 54 height 10
click at [408, 483] on input "text" at bounding box center [506, 482] width 266 height 14
type input "**********"
click at [423, 481] on input "**********" at bounding box center [506, 482] width 266 height 14
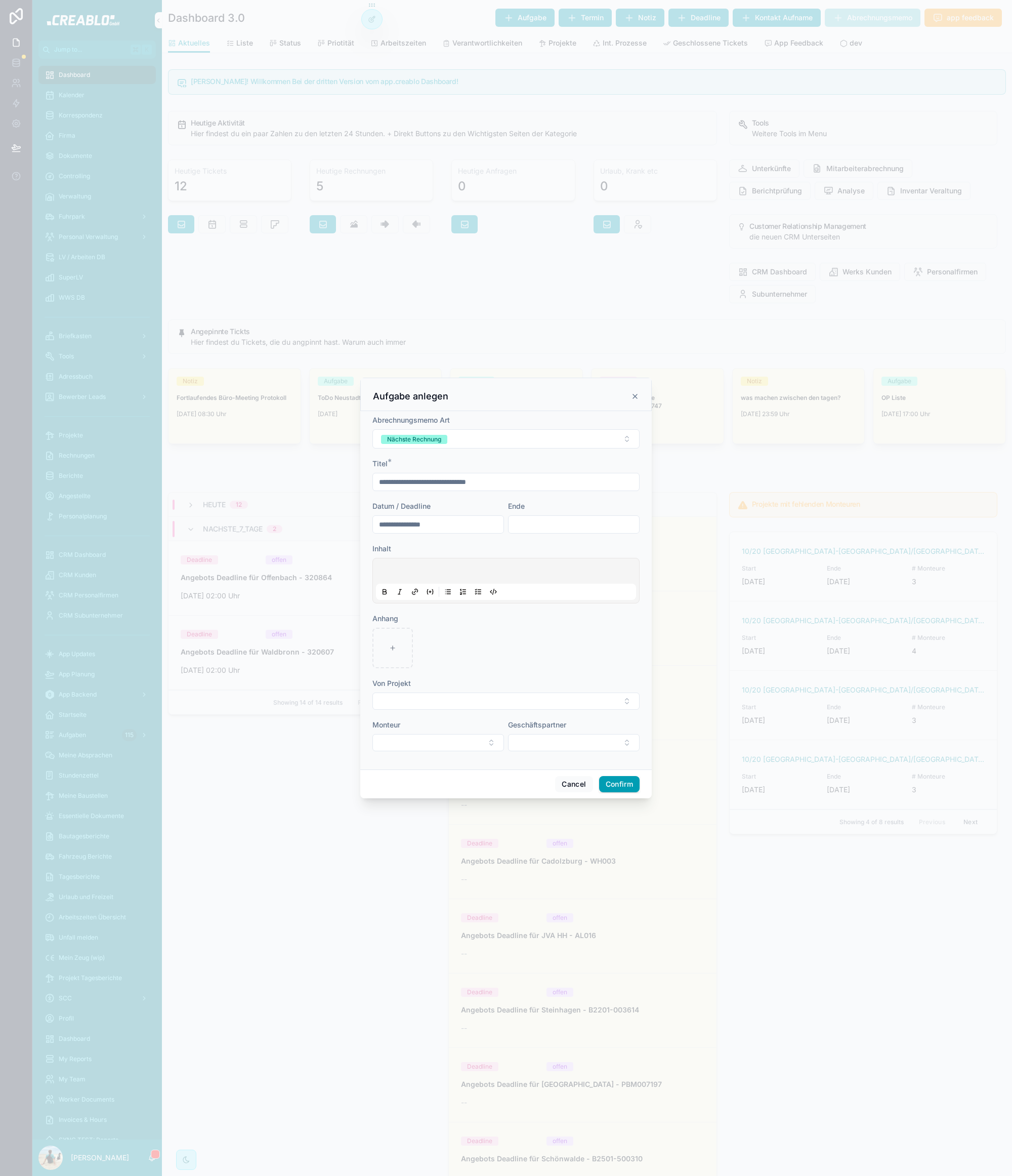
click at [419, 577] on div at bounding box center [506, 580] width 261 height 39
click at [424, 569] on p at bounding box center [508, 573] width 261 height 10
click at [458, 706] on button "Select Button" at bounding box center [506, 701] width 268 height 17
click at [495, 659] on div at bounding box center [506, 648] width 268 height 40
click at [559, 571] on p "**********" at bounding box center [508, 573] width 261 height 10
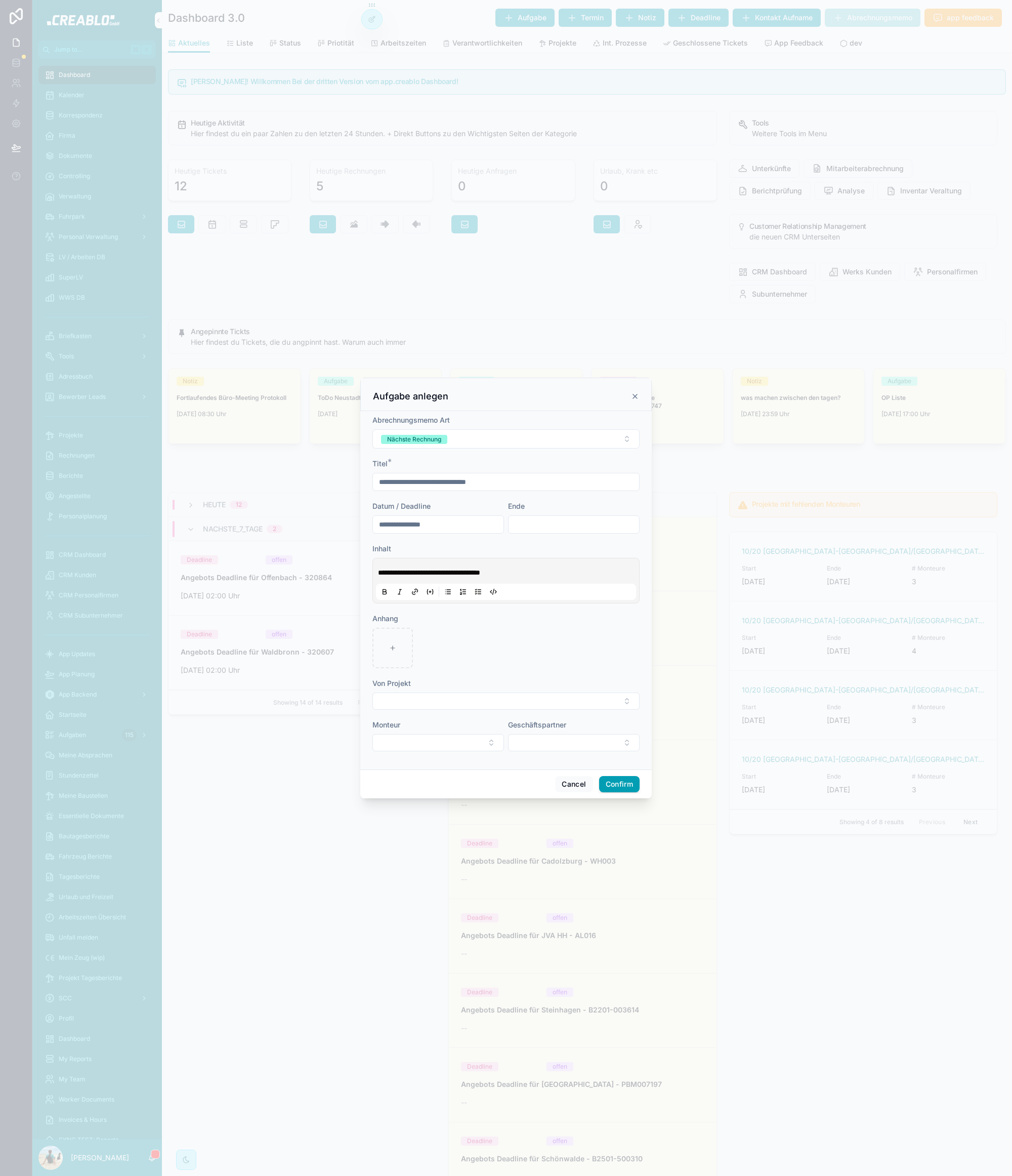
click at [466, 710] on div at bounding box center [506, 701] width 268 height 17
click at [470, 705] on button "Select Button" at bounding box center [506, 701] width 268 height 17
type input "******"
click at [516, 739] on span "09/22 Hörstel/[GEOGRAPHIC_DATA] - WAY001" at bounding box center [500, 752] width 120 height 30
click at [489, 642] on div at bounding box center [506, 646] width 268 height 40
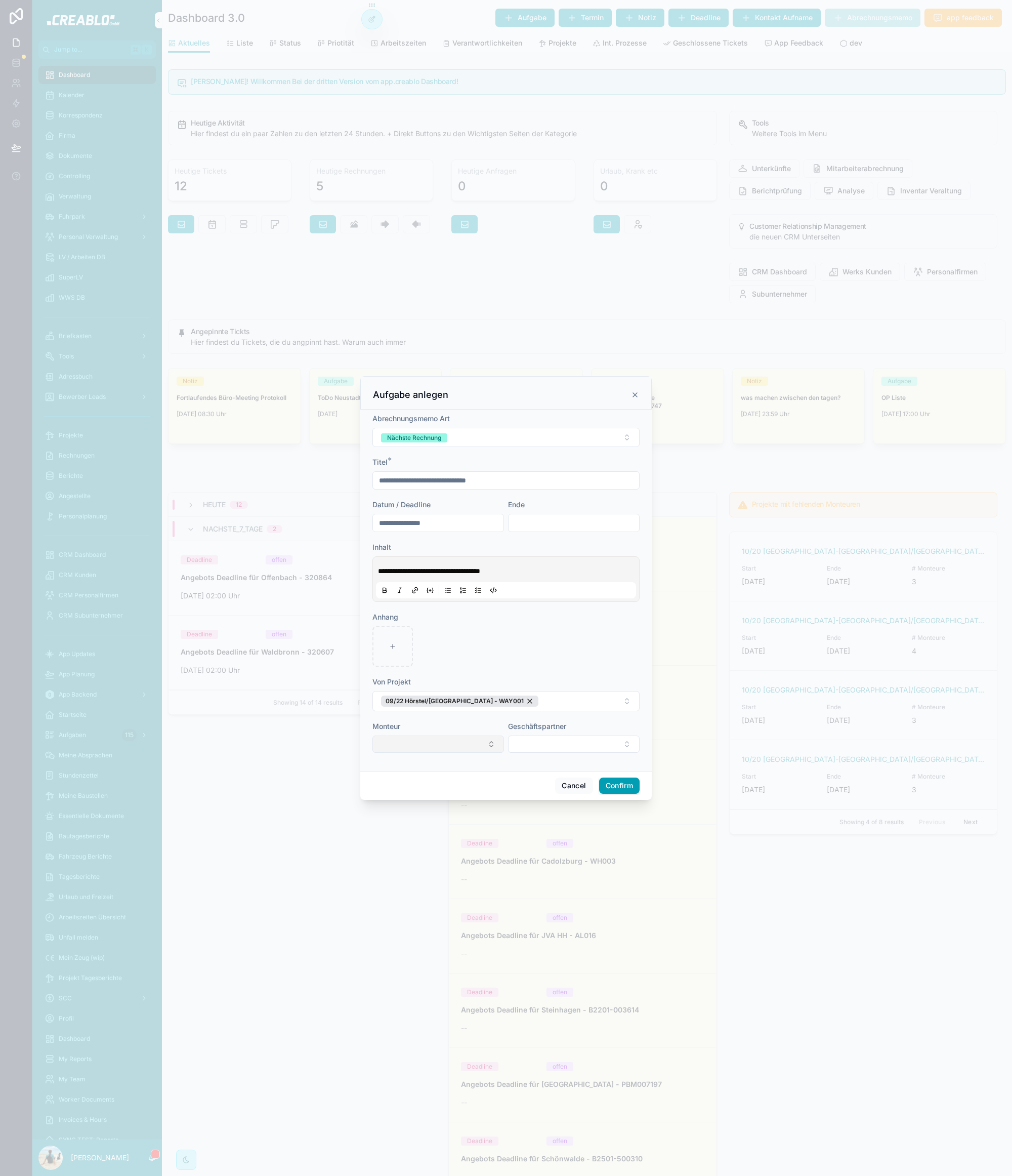
click at [413, 746] on button "Select Button" at bounding box center [438, 744] width 131 height 17
drag, startPoint x: 562, startPoint y: 641, endPoint x: 559, endPoint y: 683, distance: 42.1
click at [562, 643] on div at bounding box center [506, 646] width 268 height 40
click at [557, 743] on button "Select Button" at bounding box center [574, 744] width 131 height 17
type input "****"
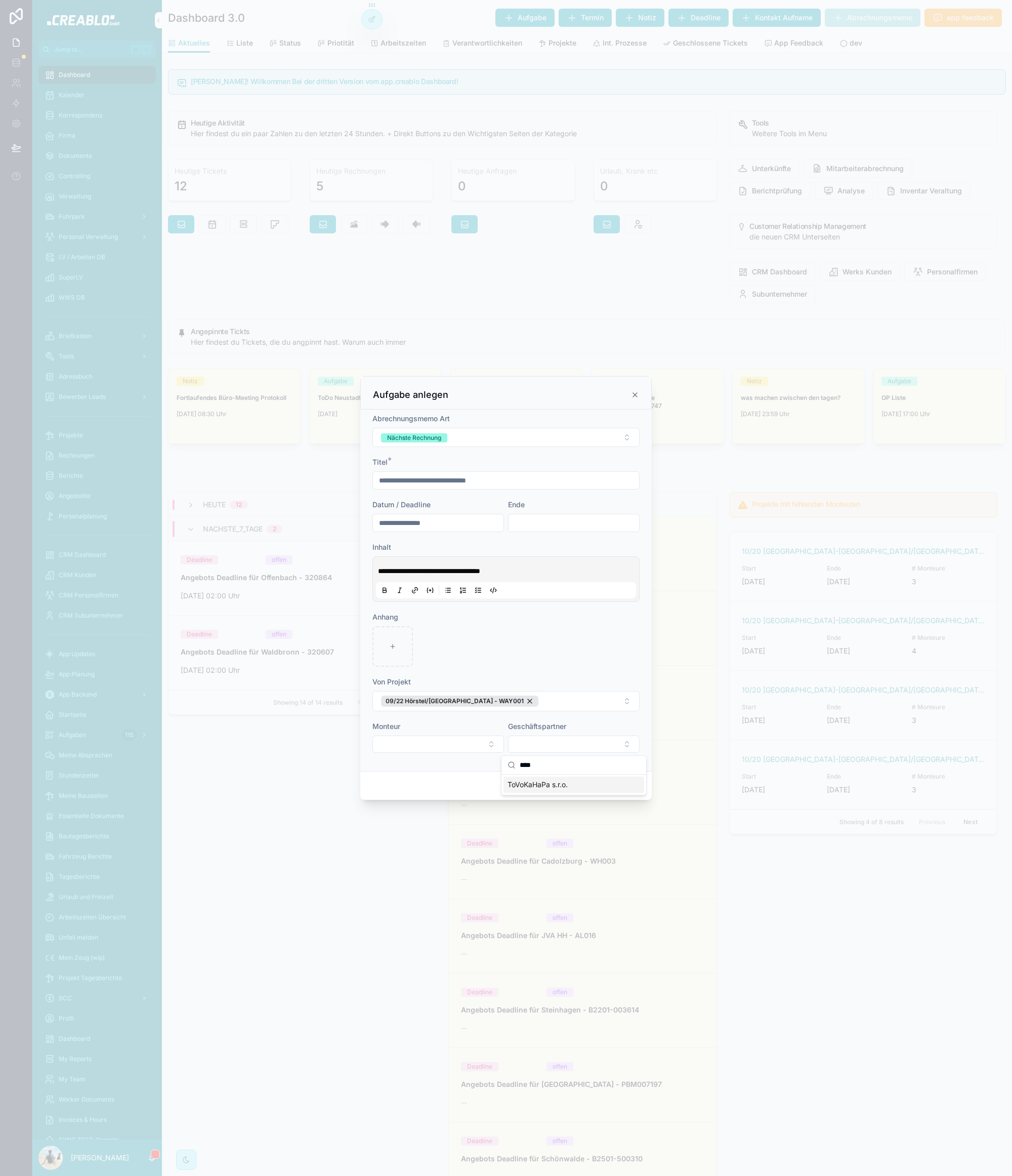
click at [545, 778] on div "ToVoKaHaPa s.r.o." at bounding box center [574, 785] width 141 height 16
click at [562, 661] on div at bounding box center [506, 645] width 268 height 40
click at [618, 783] on button "Confirm" at bounding box center [619, 786] width 40 height 16
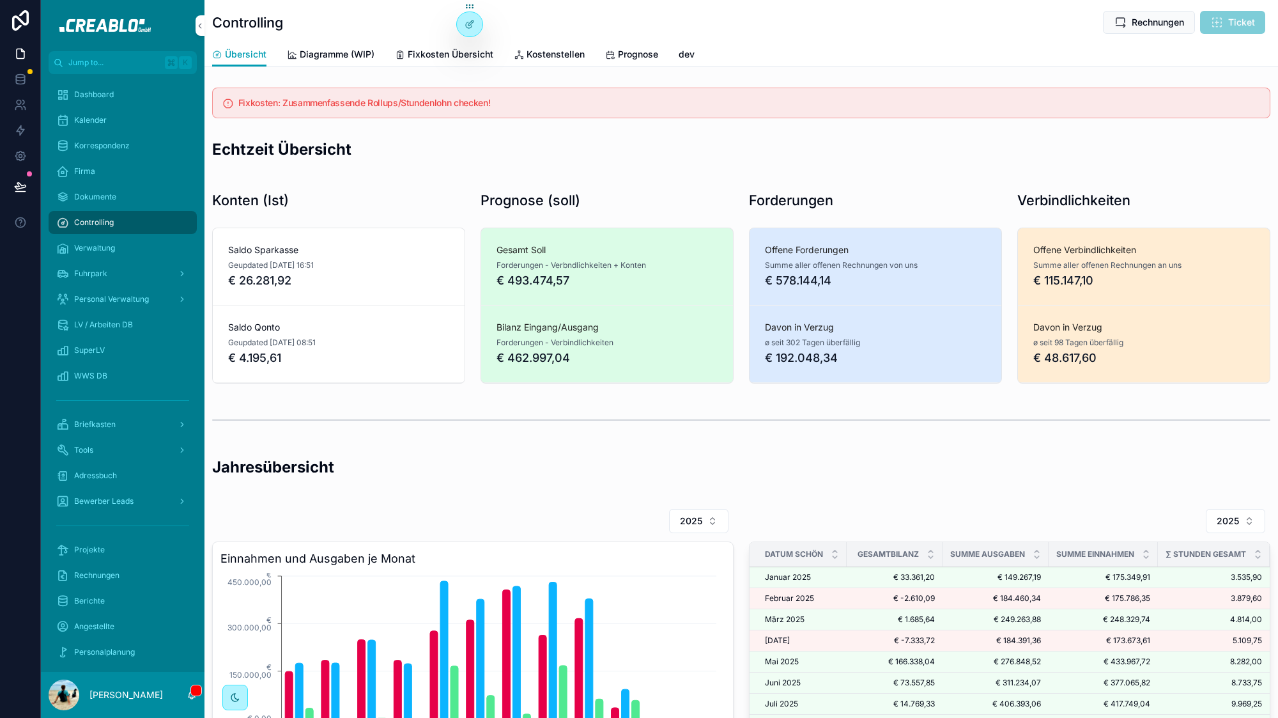
scroll to position [259, 0]
